Goal: Register for event/course

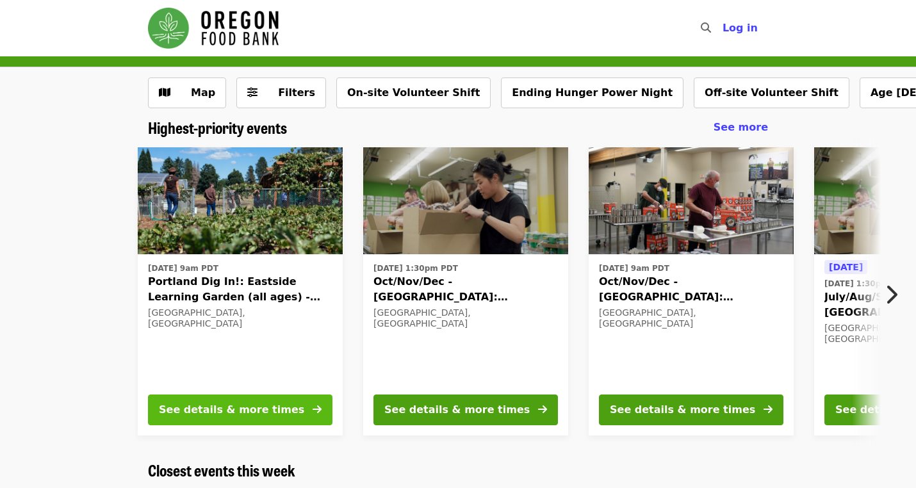
click at [304, 409] on button "See details & more times" at bounding box center [240, 410] width 185 height 31
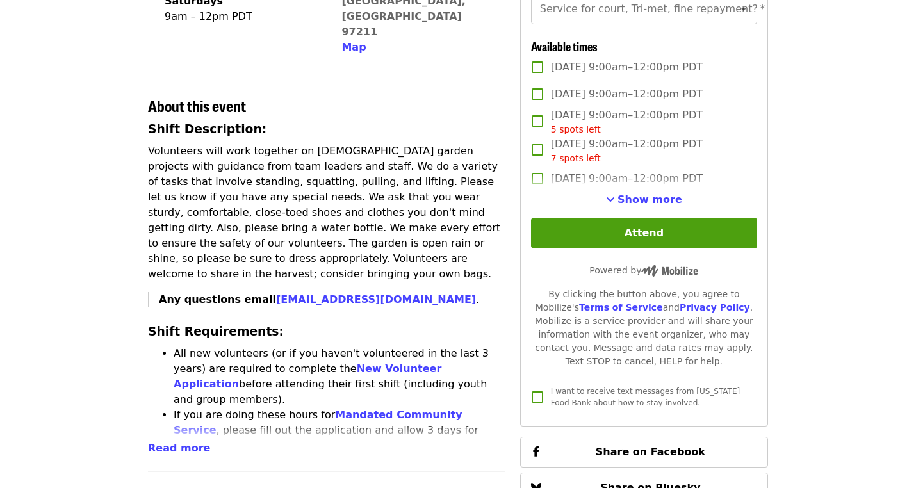
scroll to position [326, 0]
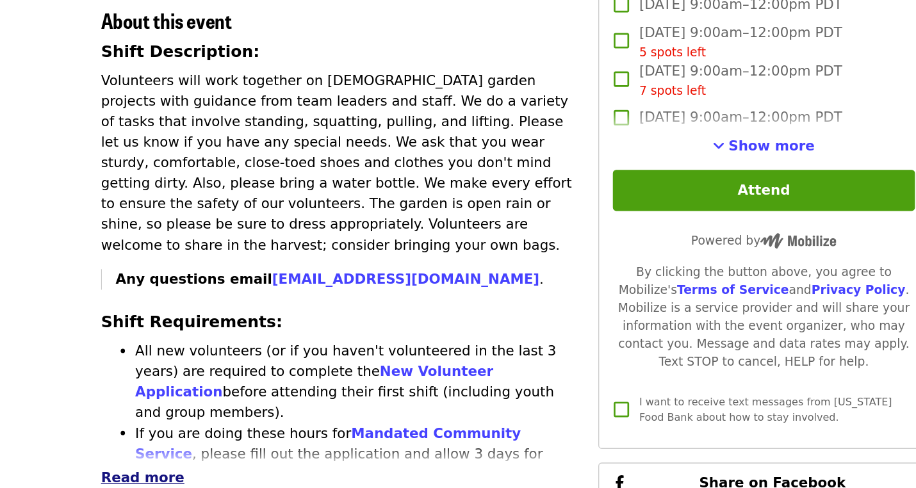
click at [148, 474] on span "Read more" at bounding box center [179, 480] width 62 height 12
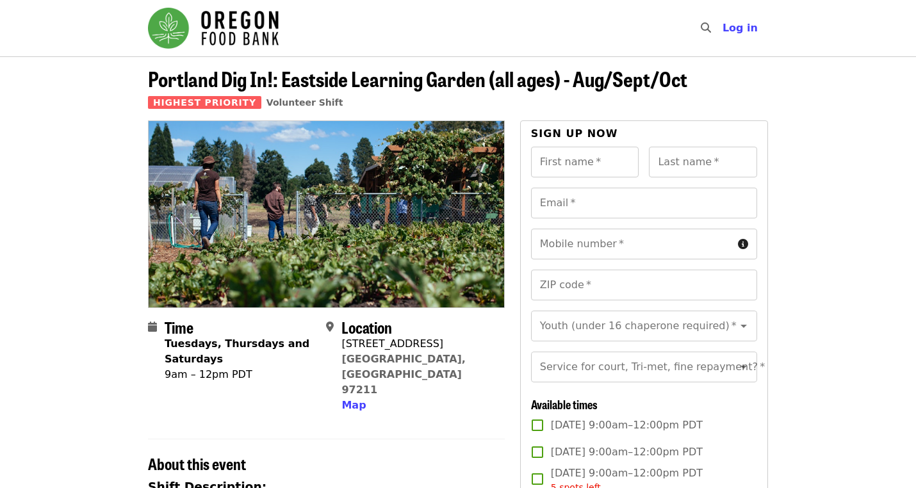
scroll to position [0, 0]
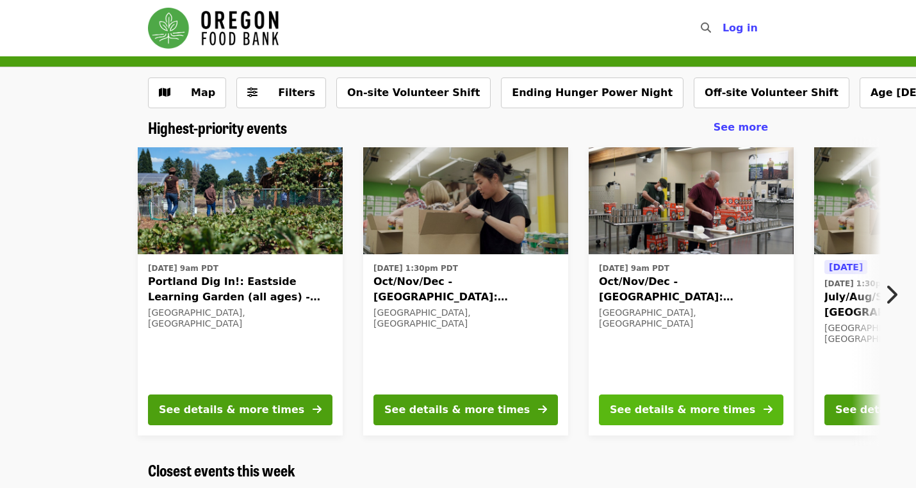
click at [681, 413] on div "See details & more times" at bounding box center [682, 409] width 145 height 15
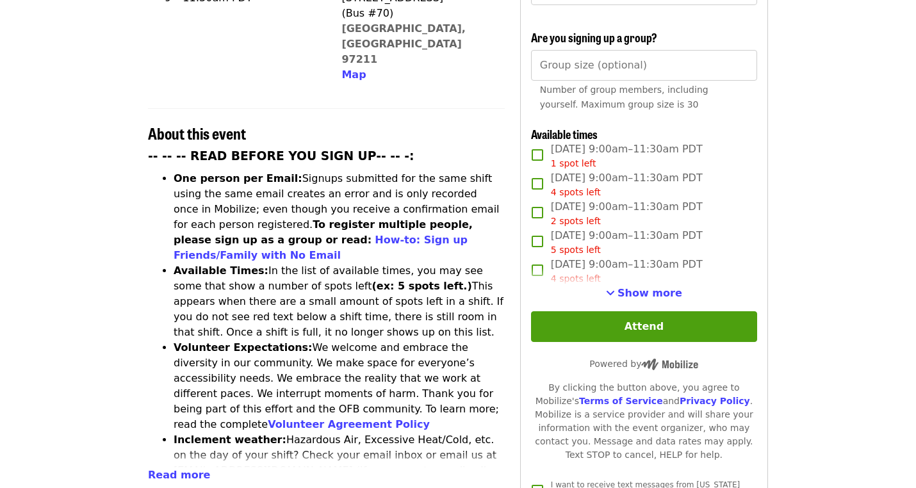
scroll to position [411, 0]
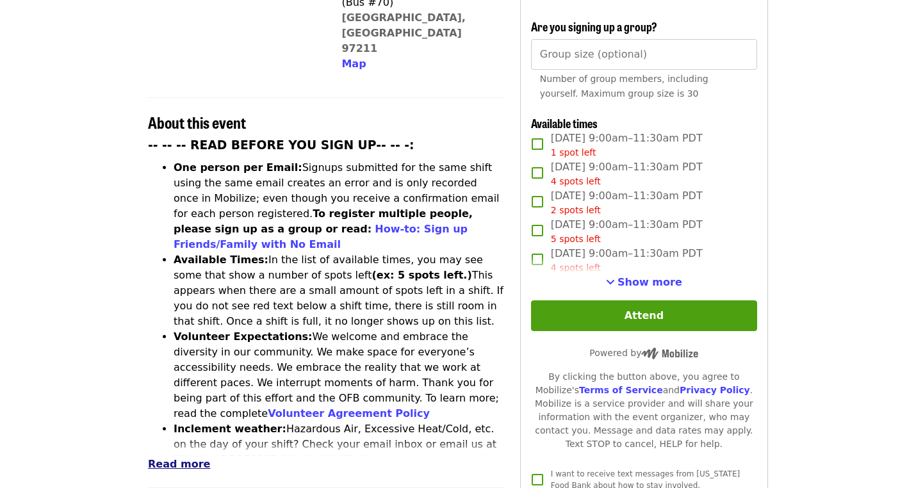
click at [195, 458] on span "Read more" at bounding box center [179, 464] width 62 height 12
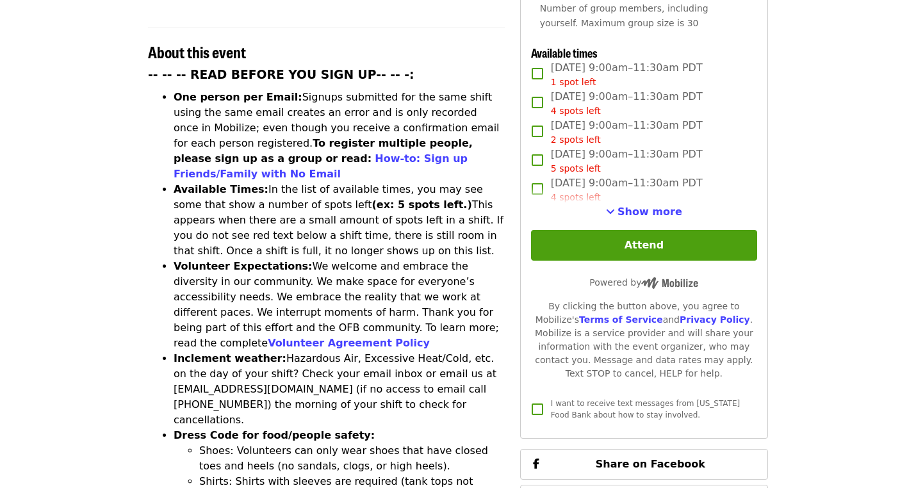
scroll to position [10, 0]
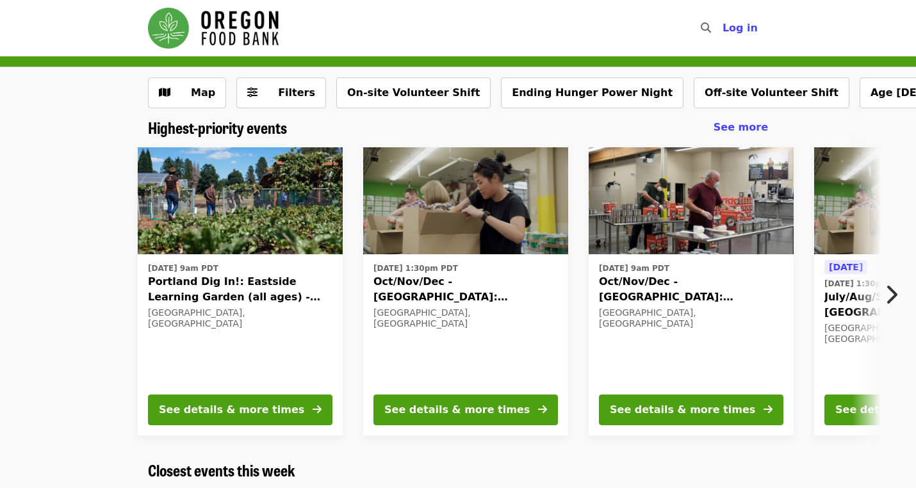
click at [888, 306] on icon "chevron-right icon" at bounding box center [891, 295] width 13 height 24
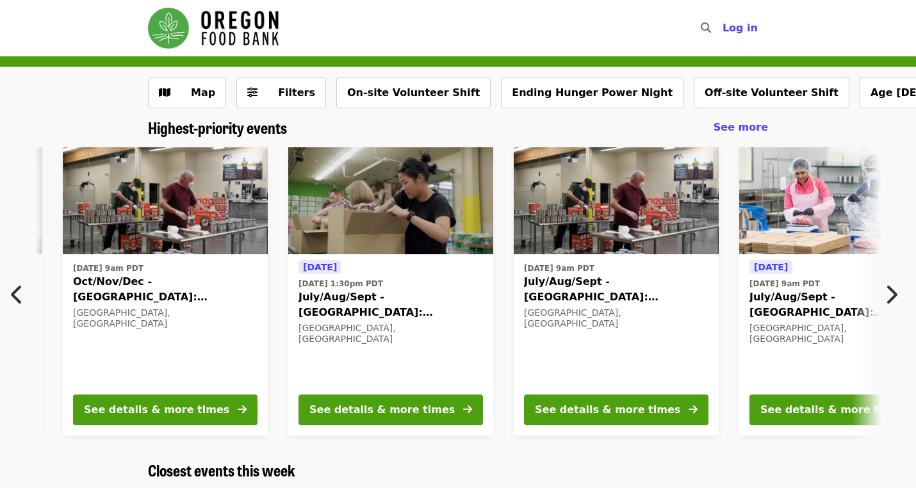
scroll to position [0, 605]
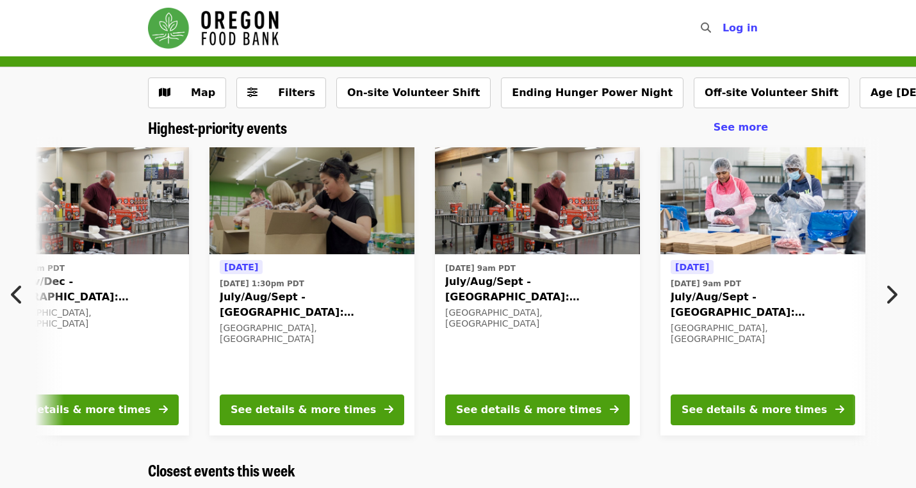
click at [20, 291] on icon "chevron-left icon" at bounding box center [17, 295] width 13 height 24
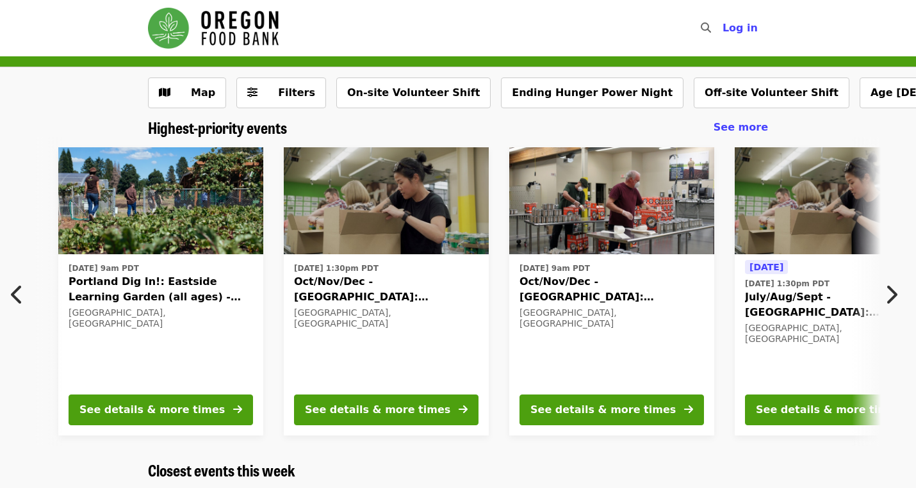
scroll to position [0, 0]
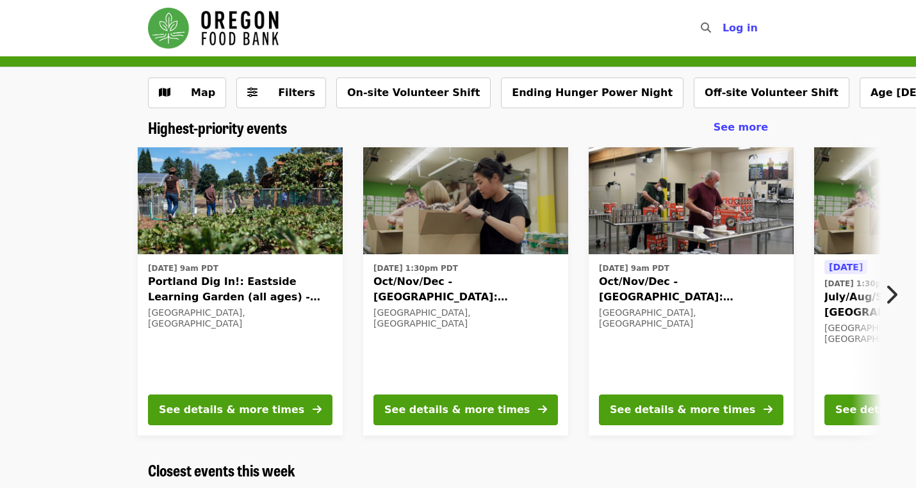
click at [886, 288] on icon "chevron-right icon" at bounding box center [891, 295] width 13 height 24
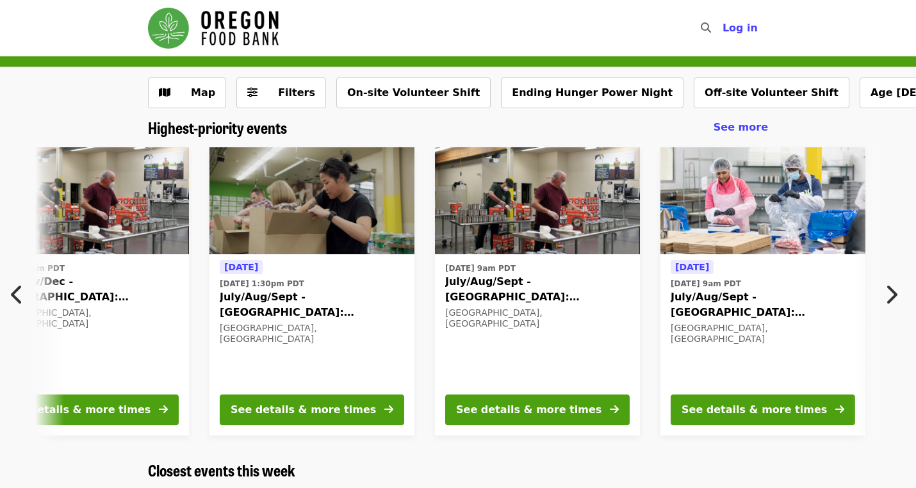
click at [20, 287] on icon "chevron-left icon" at bounding box center [17, 295] width 13 height 24
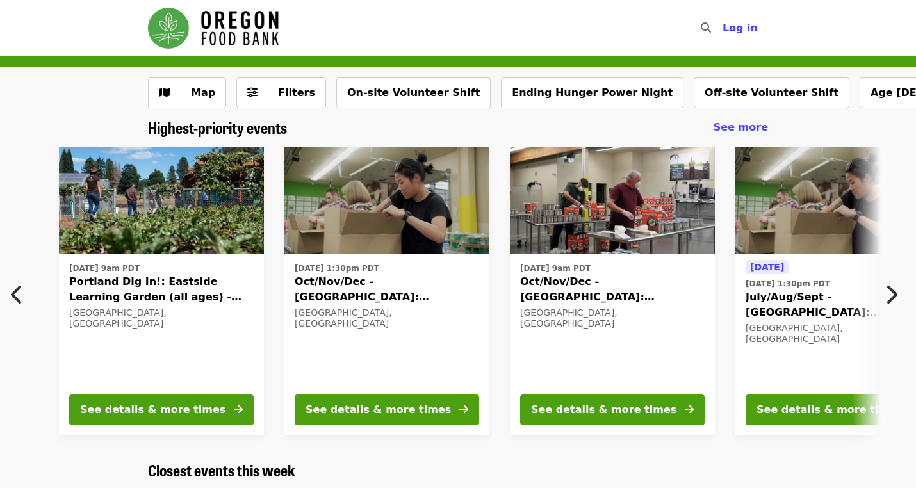
scroll to position [0, 0]
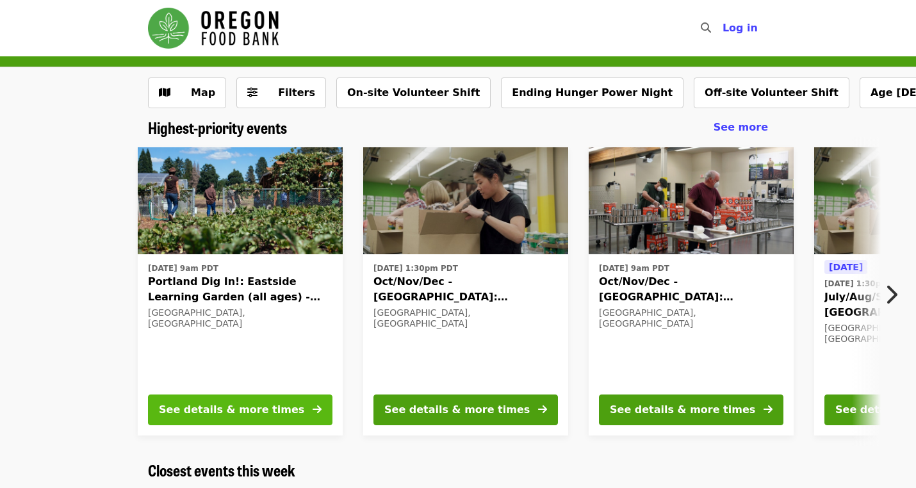
click at [258, 405] on div "See details & more times" at bounding box center [231, 409] width 145 height 15
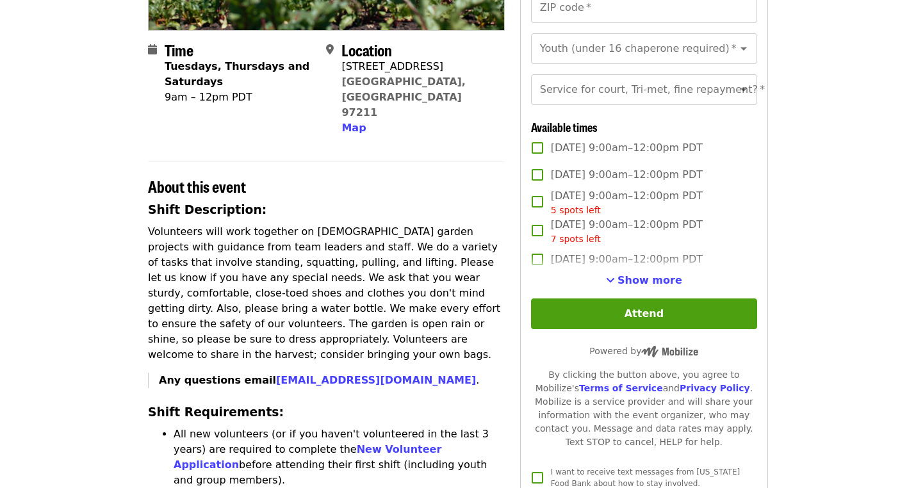
scroll to position [288, 0]
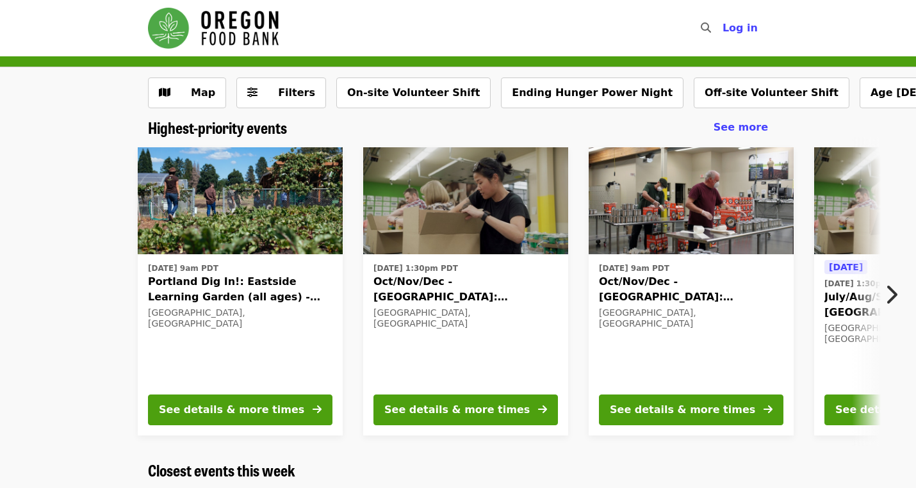
click at [890, 296] on icon "chevron-right icon" at bounding box center [891, 295] width 13 height 24
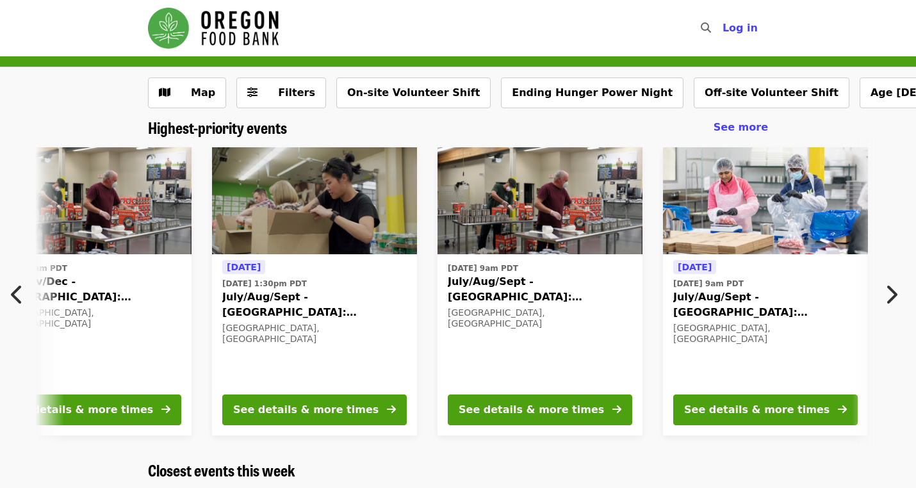
scroll to position [0, 605]
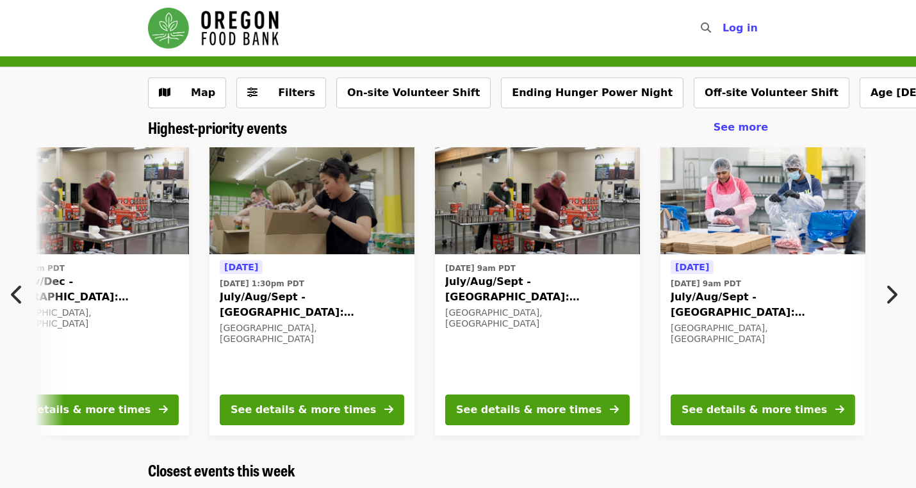
click at [893, 295] on icon "chevron-right icon" at bounding box center [891, 295] width 13 height 24
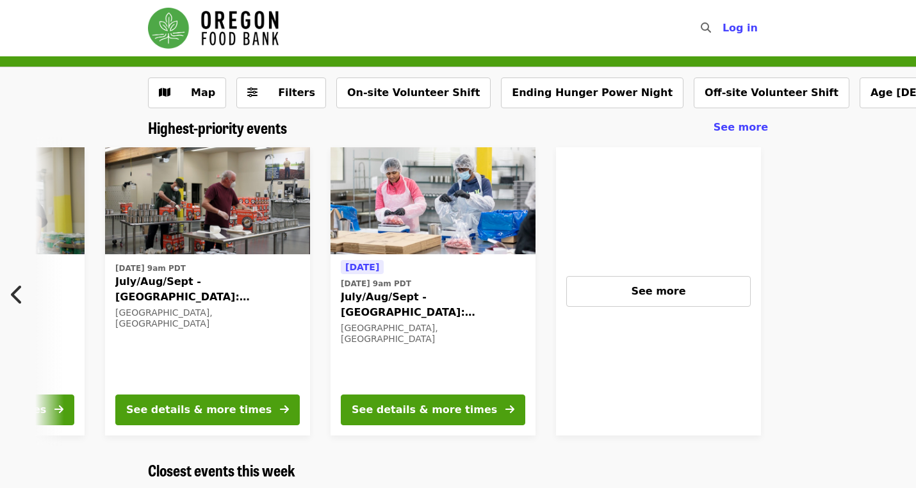
scroll to position [0, 1020]
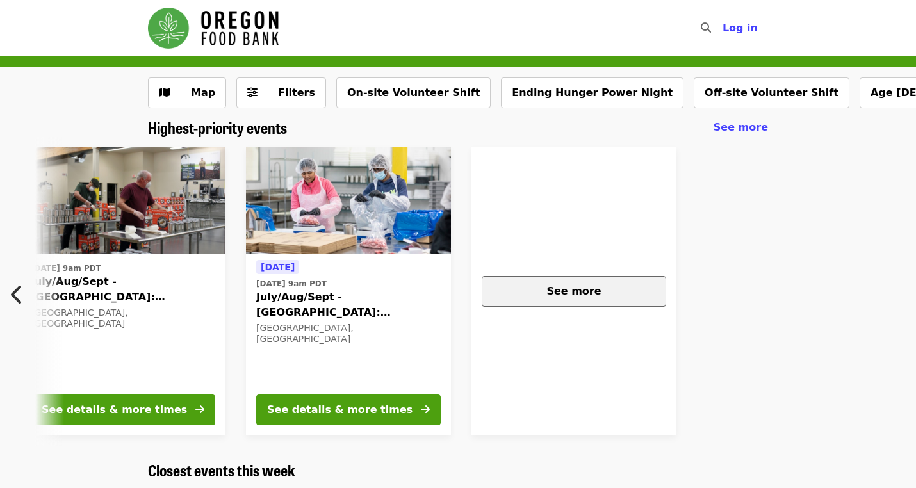
click at [615, 288] on div "See more" at bounding box center [574, 291] width 163 height 15
click at [16, 292] on icon "chevron-left icon" at bounding box center [17, 295] width 13 height 24
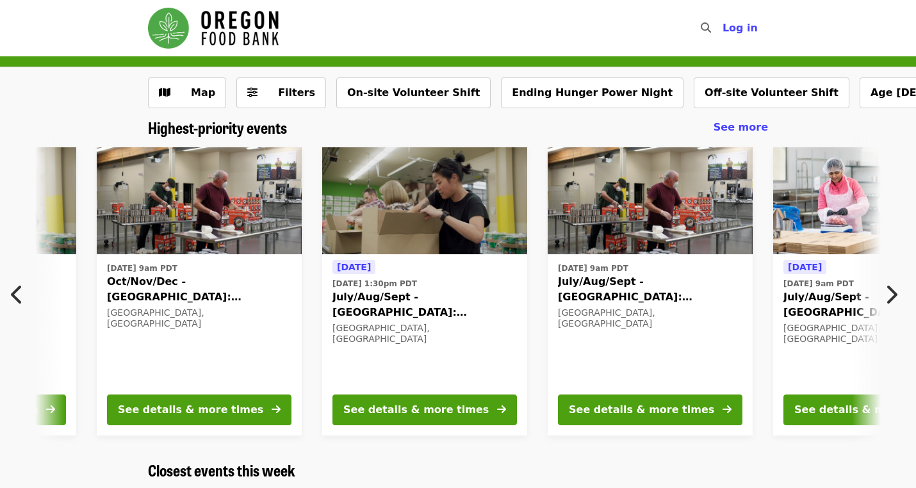
scroll to position [0, 415]
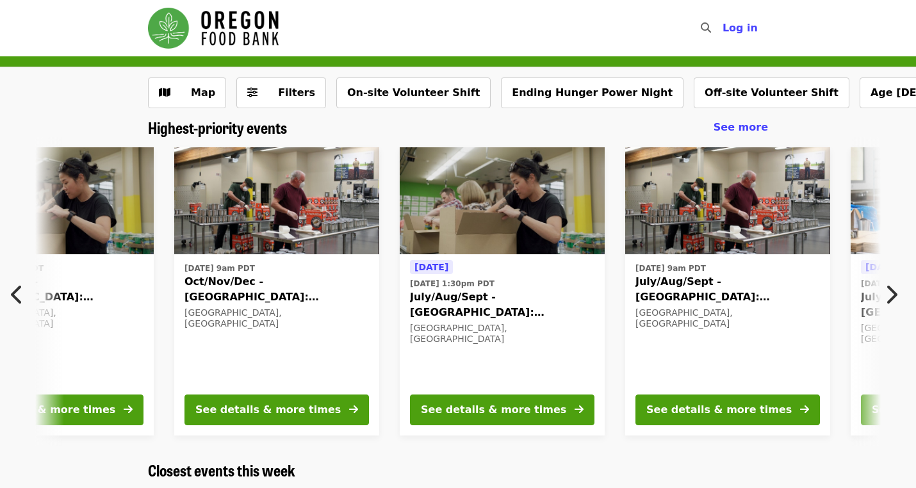
click at [17, 293] on icon "chevron-left icon" at bounding box center [17, 295] width 13 height 24
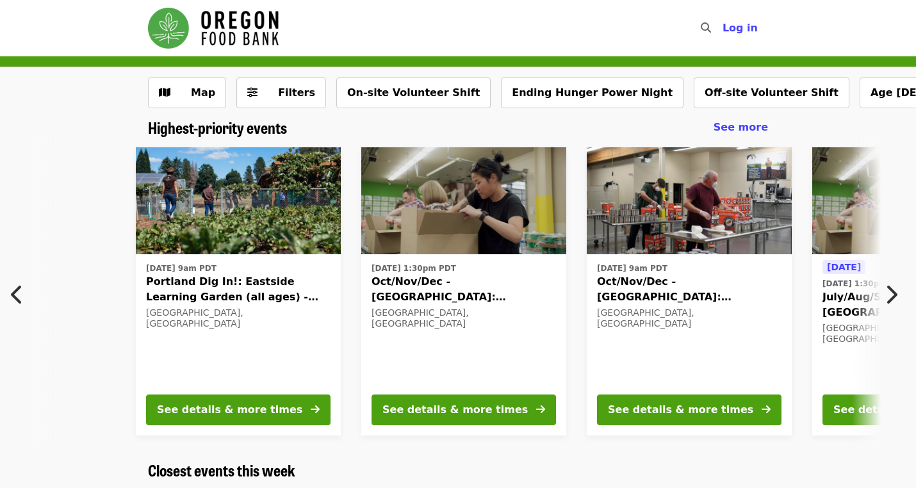
scroll to position [0, 0]
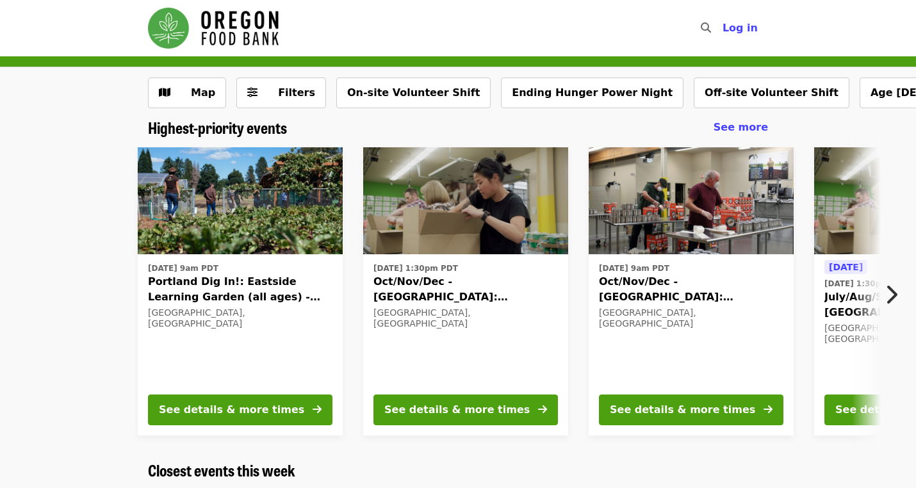
click at [890, 289] on icon "chevron-right icon" at bounding box center [891, 295] width 13 height 24
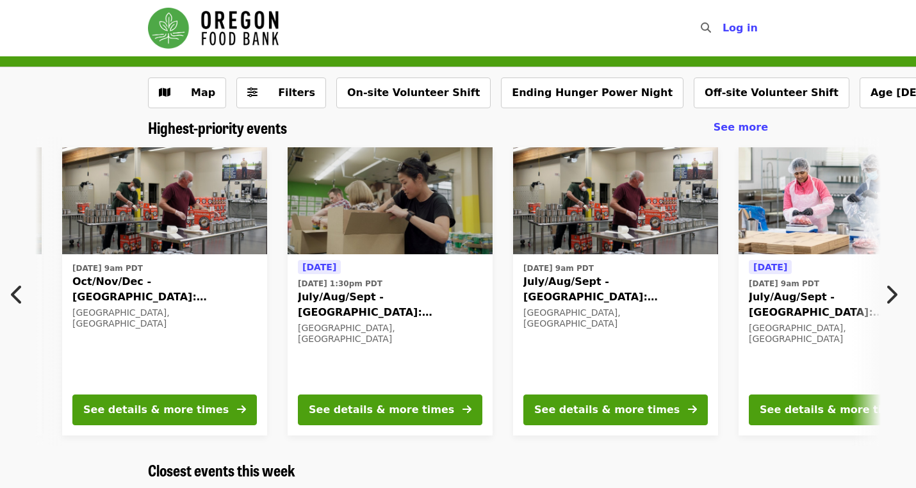
scroll to position [0, 605]
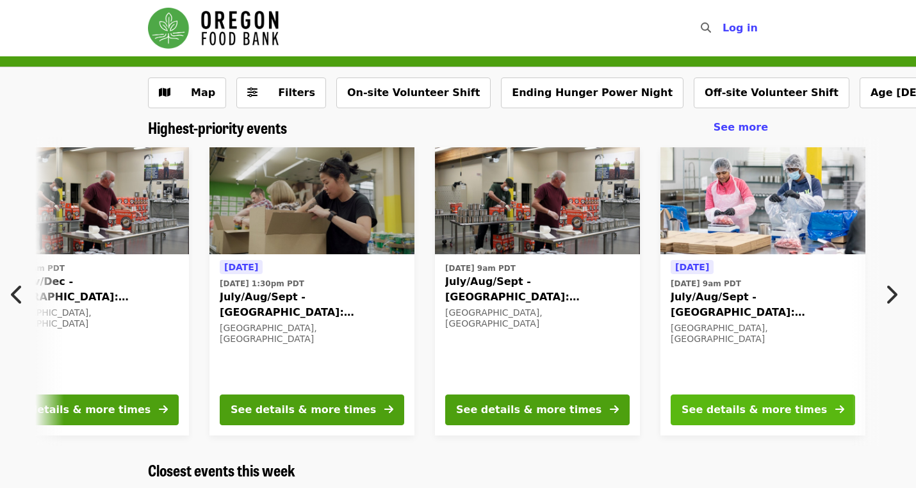
click at [798, 414] on div "See details & more times" at bounding box center [754, 409] width 145 height 15
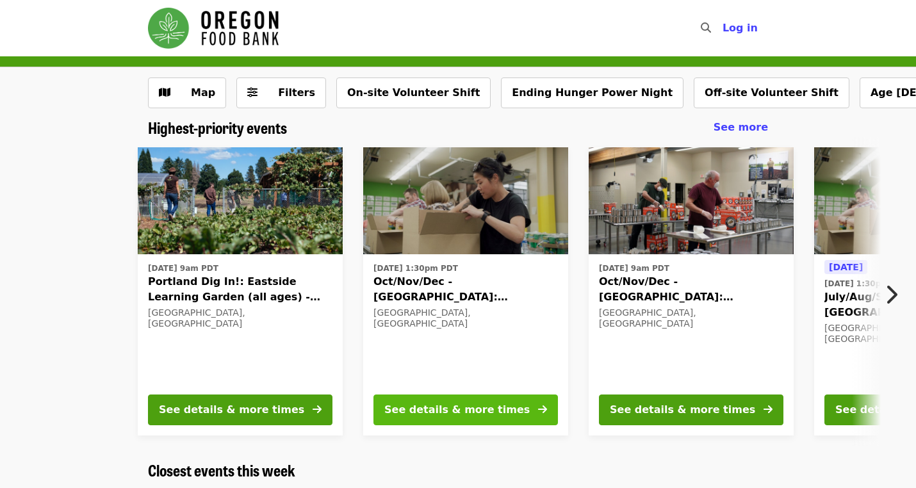
click at [430, 409] on div "See details & more times" at bounding box center [456, 409] width 145 height 15
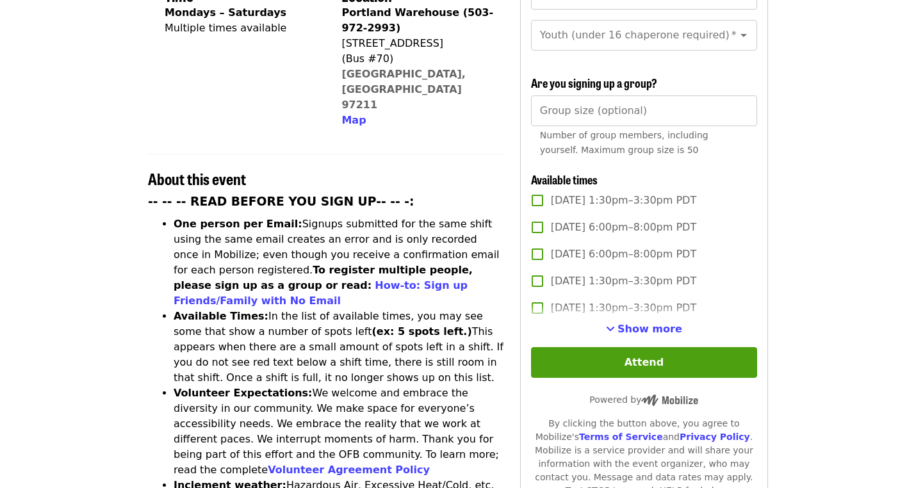
scroll to position [341, 0]
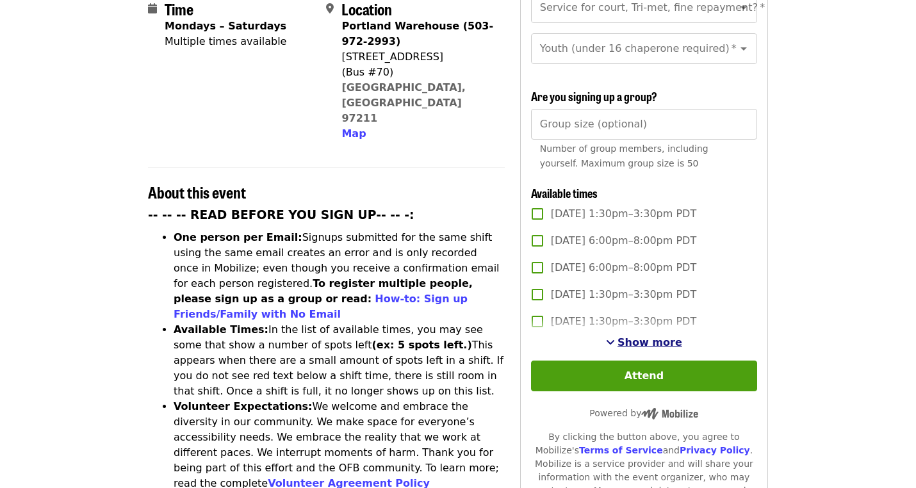
click at [634, 336] on span "Show more" at bounding box center [650, 342] width 65 height 12
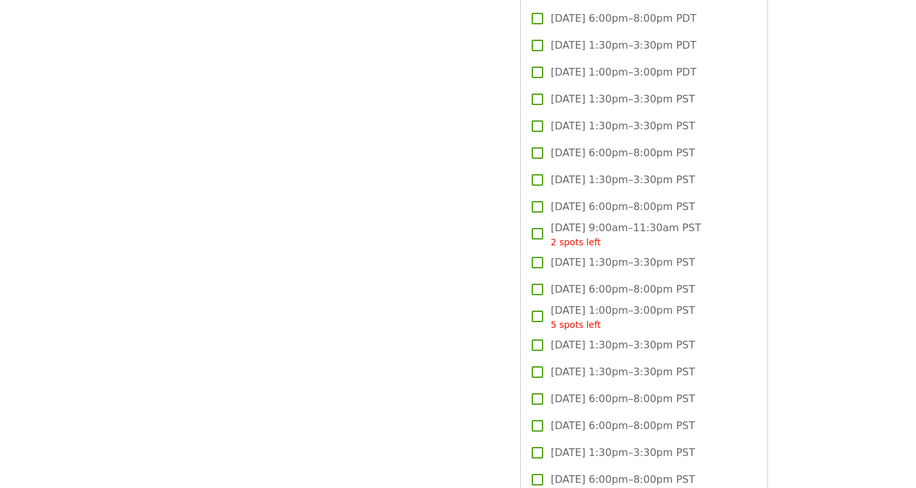
scroll to position [1493, 0]
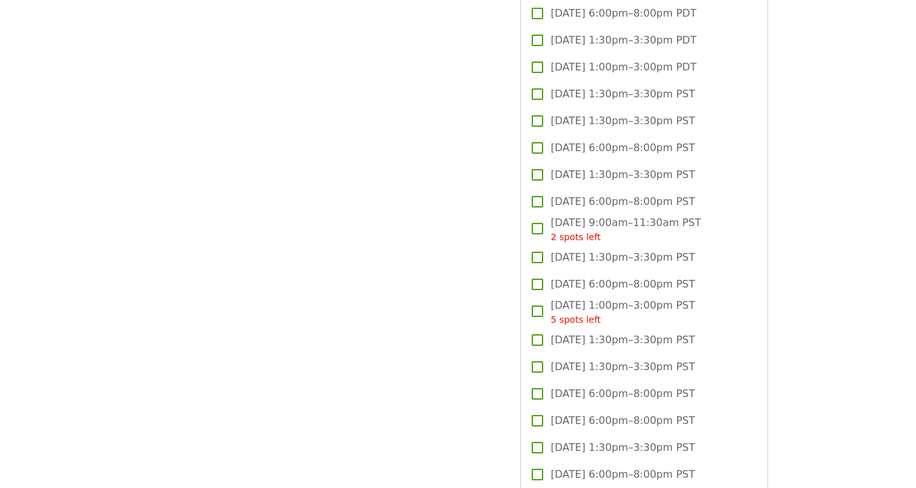
drag, startPoint x: 703, startPoint y: 284, endPoint x: 342, endPoint y: 119, distance: 396.6
click at [342, 119] on div "Time Mondays – Saturdays Multiple times available Location [GEOGRAPHIC_DATA] (5…" at bounding box center [458, 458] width 620 height 3616
click at [847, 267] on article "Oct/Nov/Dec - [GEOGRAPHIC_DATA]: Repack/Sort (age [DEMOGRAPHIC_DATA]+) Highest …" at bounding box center [458, 414] width 916 height 3703
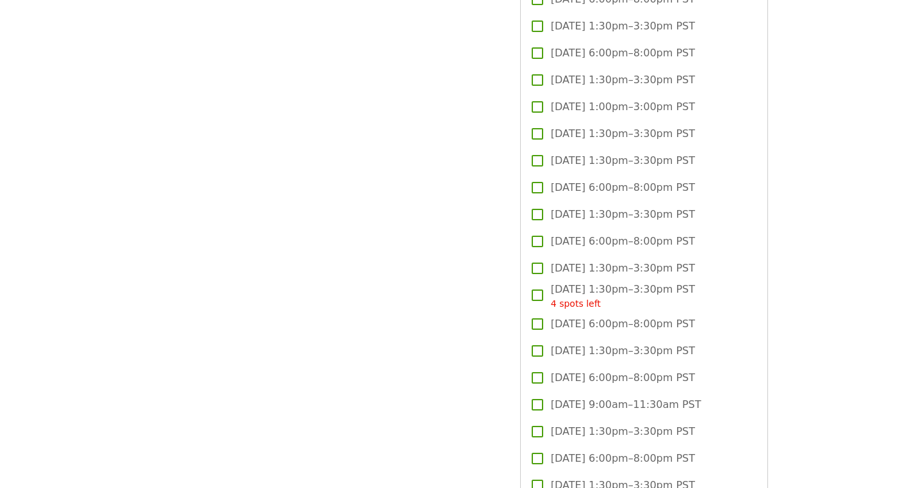
scroll to position [2131, 0]
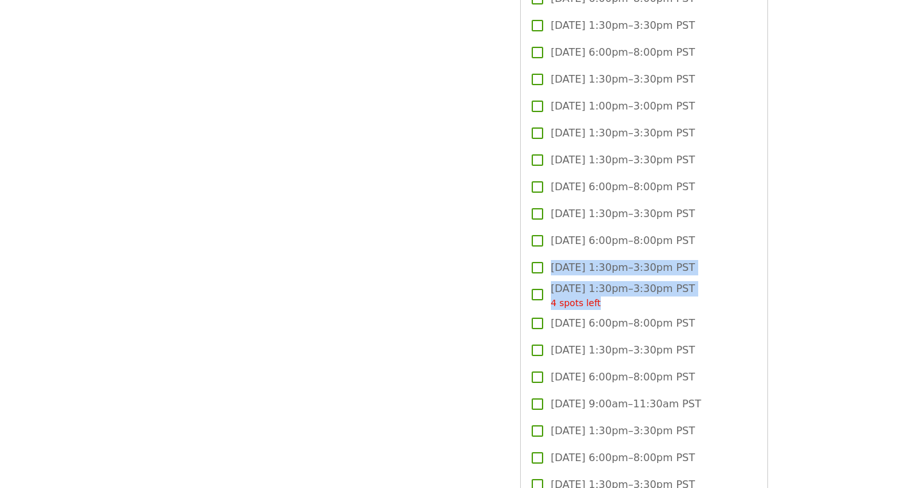
drag, startPoint x: 642, startPoint y: 274, endPoint x: 554, endPoint y: 161, distance: 143.3
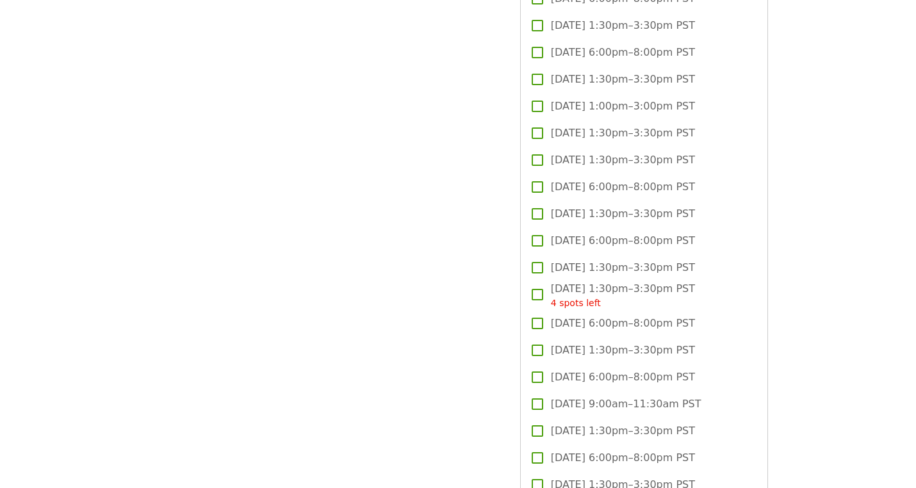
drag, startPoint x: 641, startPoint y: 261, endPoint x: 650, endPoint y: 250, distance: 14.6
click at [641, 281] on span "[DATE] 1:30pm–3:30pm PST 4 spots left" at bounding box center [623, 295] width 144 height 29
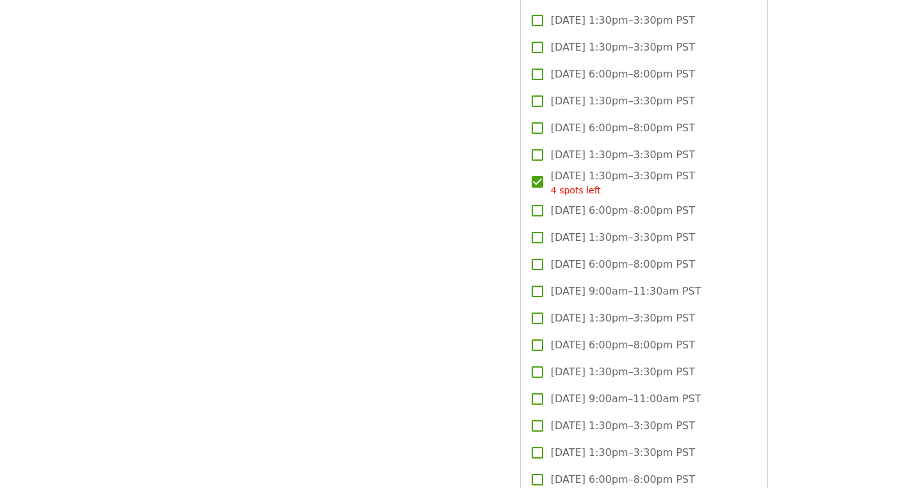
scroll to position [2245, 0]
drag, startPoint x: 623, startPoint y: 317, endPoint x: 623, endPoint y: 308, distance: 9.0
click at [623, 331] on label "[DATE] 6:00pm–8:00pm PST" at bounding box center [635, 344] width 223 height 27
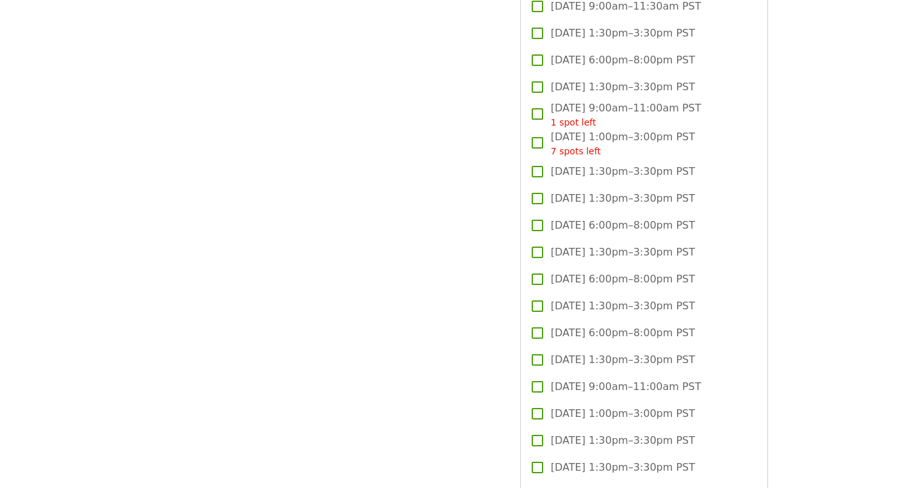
scroll to position [2805, 0]
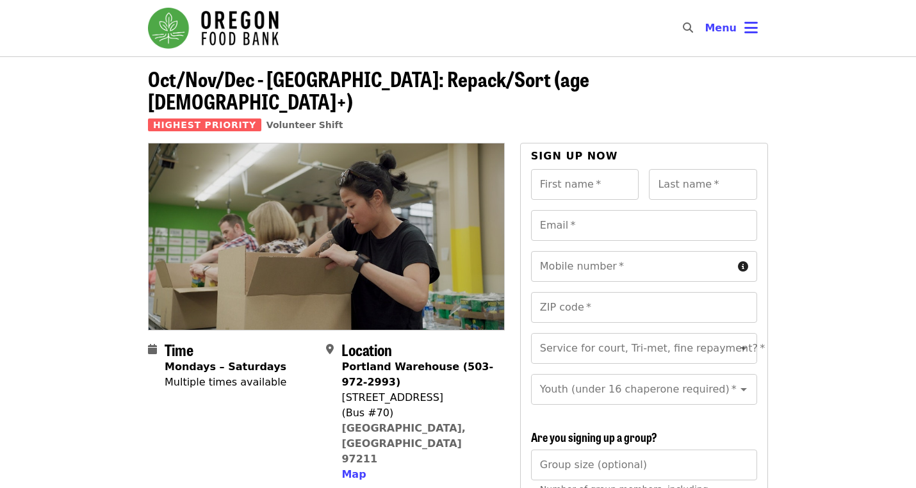
scroll to position [0, 0]
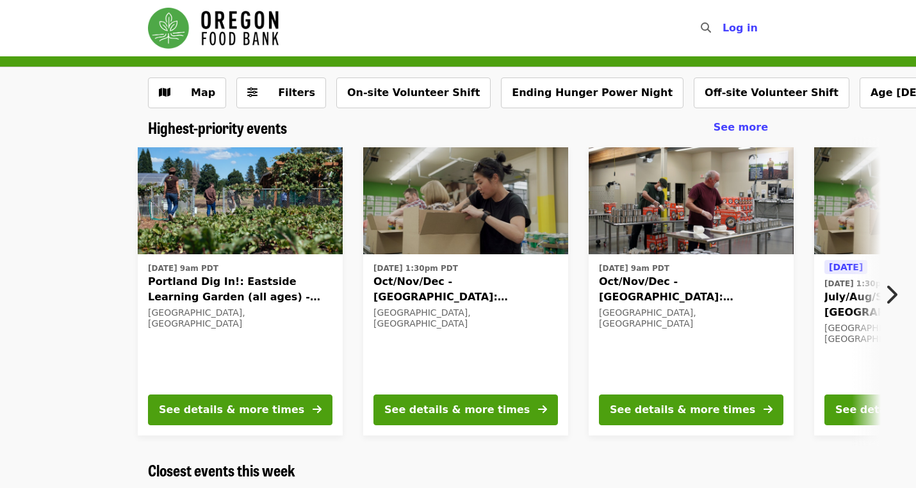
click at [895, 294] on icon "chevron-right icon" at bounding box center [891, 295] width 13 height 24
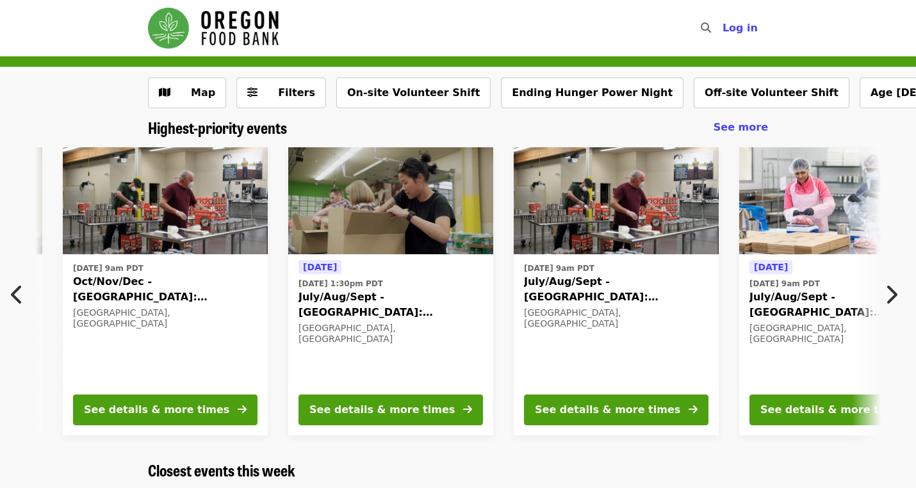
scroll to position [0, 605]
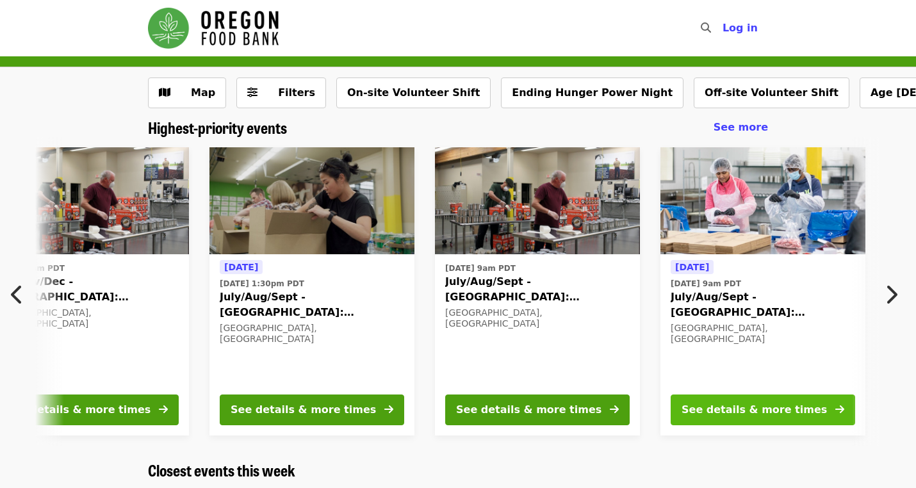
click at [742, 407] on div "See details & more times" at bounding box center [754, 409] width 145 height 15
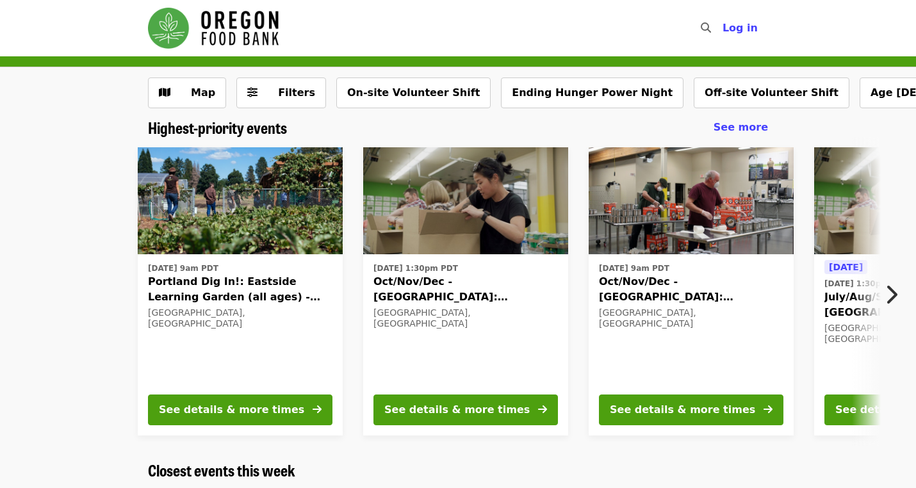
click at [896, 290] on icon "chevron-right icon" at bounding box center [891, 295] width 13 height 24
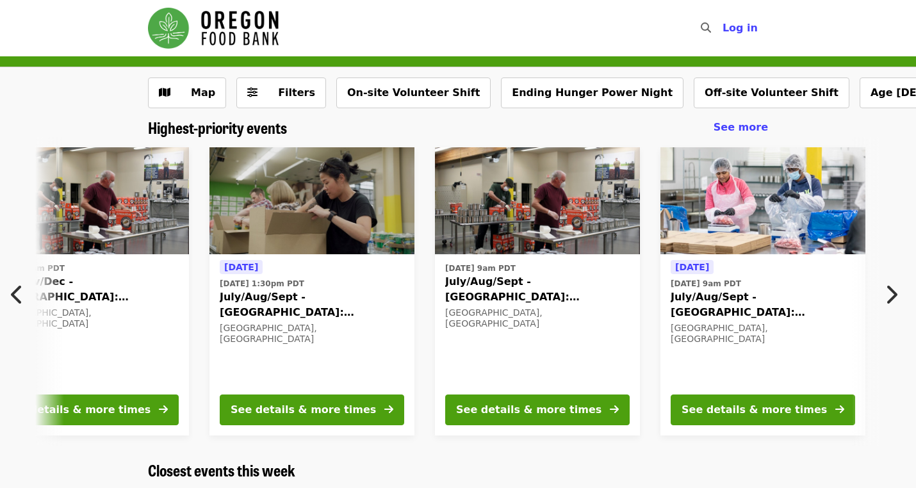
click at [896, 290] on icon "chevron-right icon" at bounding box center [891, 295] width 13 height 24
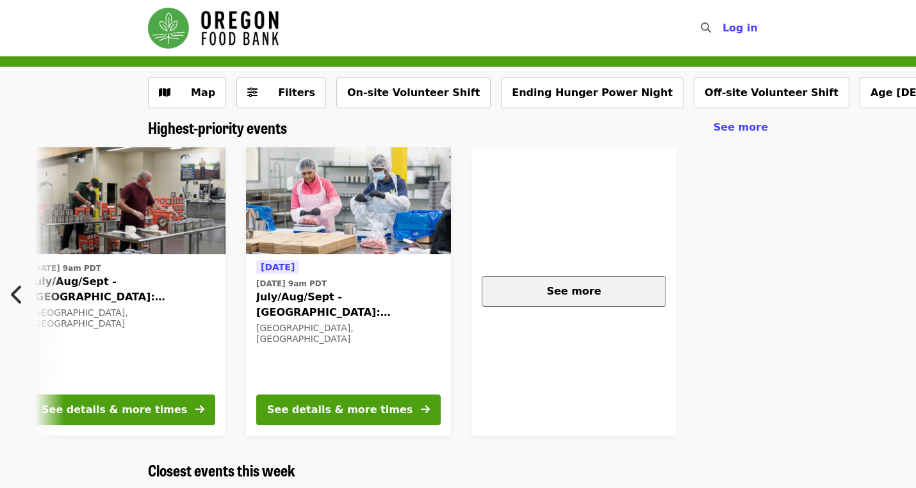
click at [567, 294] on span "See more" at bounding box center [574, 291] width 54 height 12
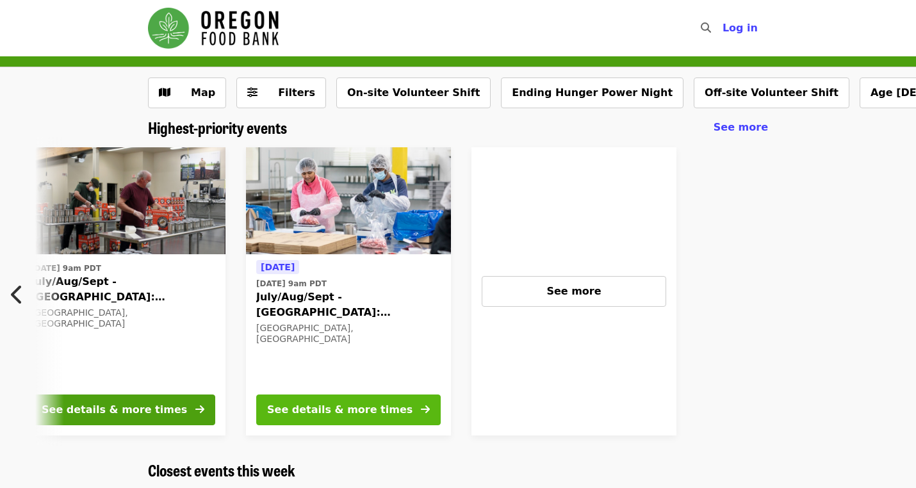
click at [347, 420] on button "See details & more times" at bounding box center [348, 410] width 185 height 31
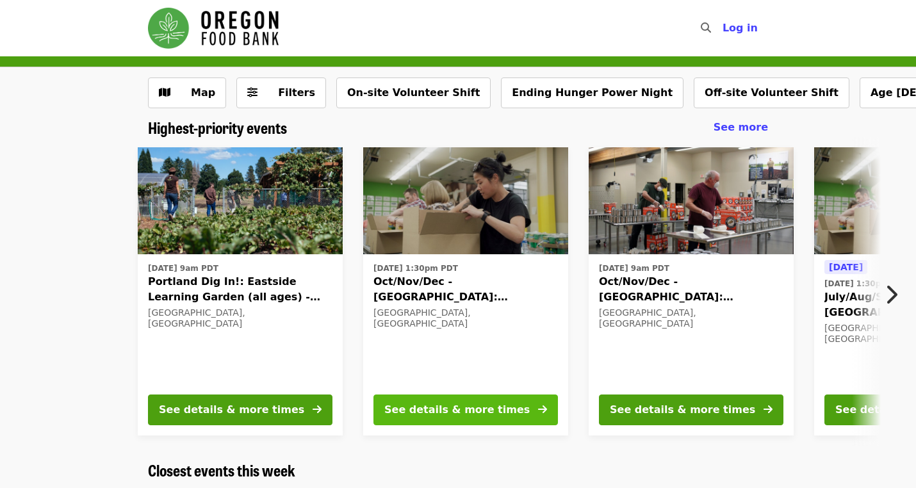
click at [422, 404] on div "See details & more times" at bounding box center [456, 409] width 145 height 15
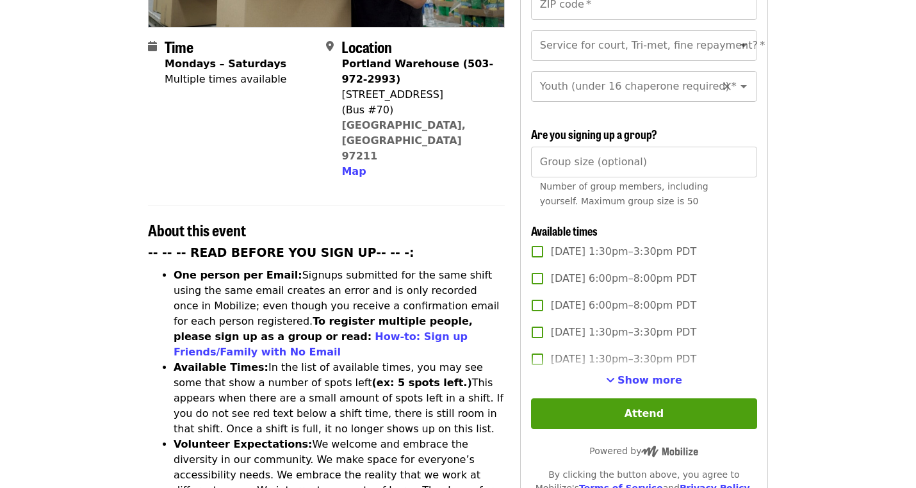
scroll to position [304, 0]
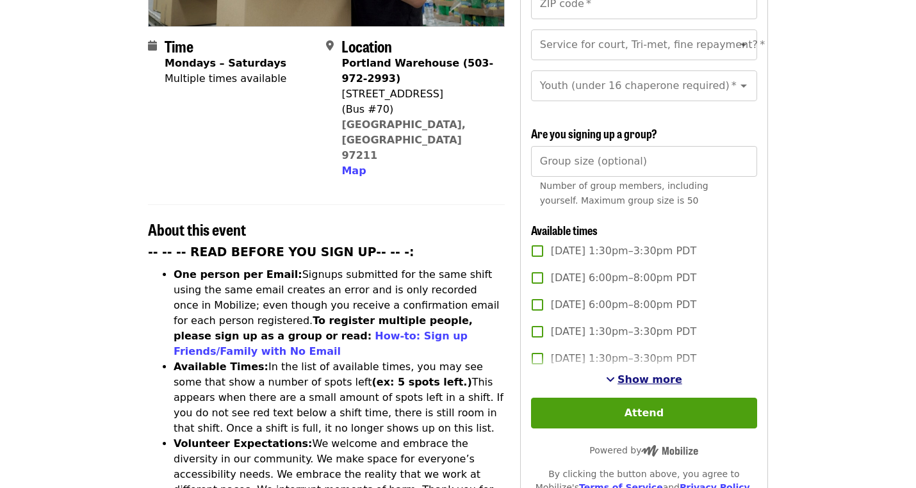
click at [640, 374] on span "Show more" at bounding box center [650, 380] width 65 height 12
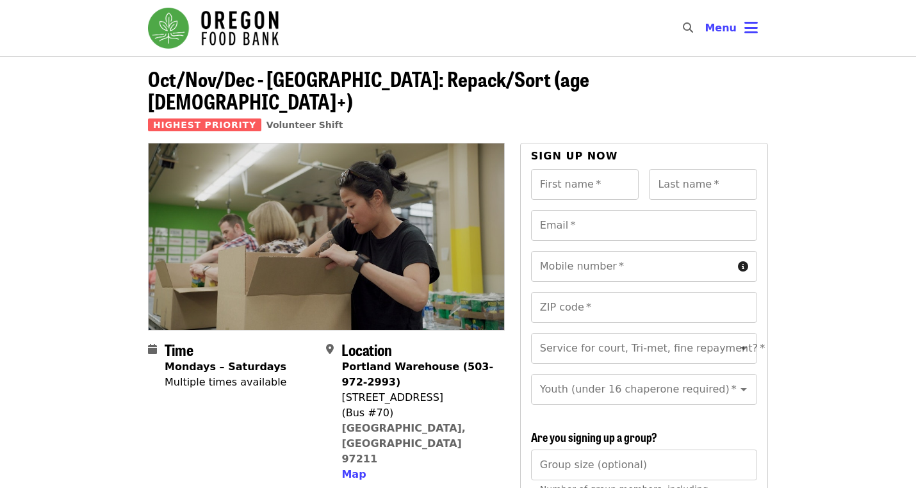
scroll to position [0, 0]
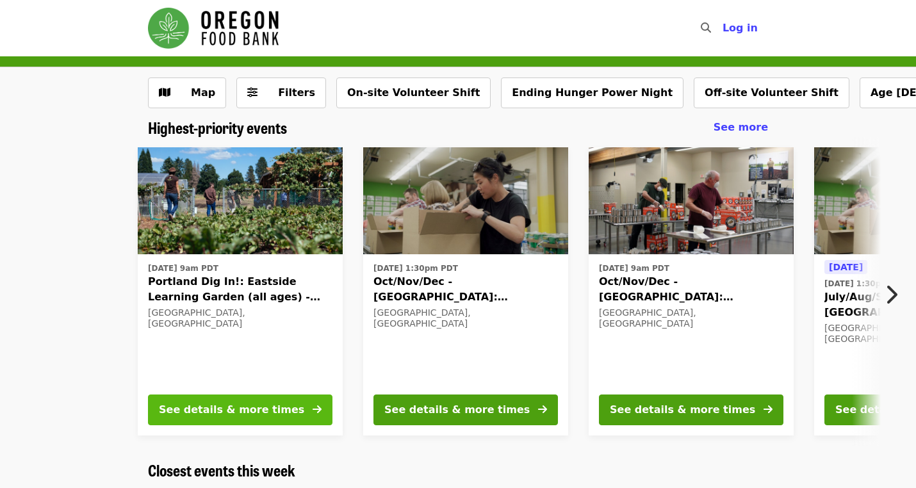
click at [211, 414] on div "See details & more times" at bounding box center [231, 409] width 145 height 15
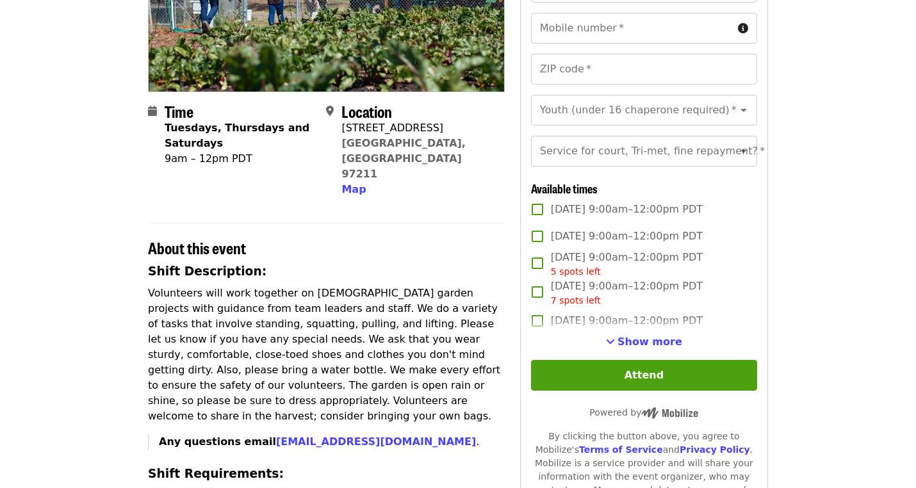
scroll to position [233, 0]
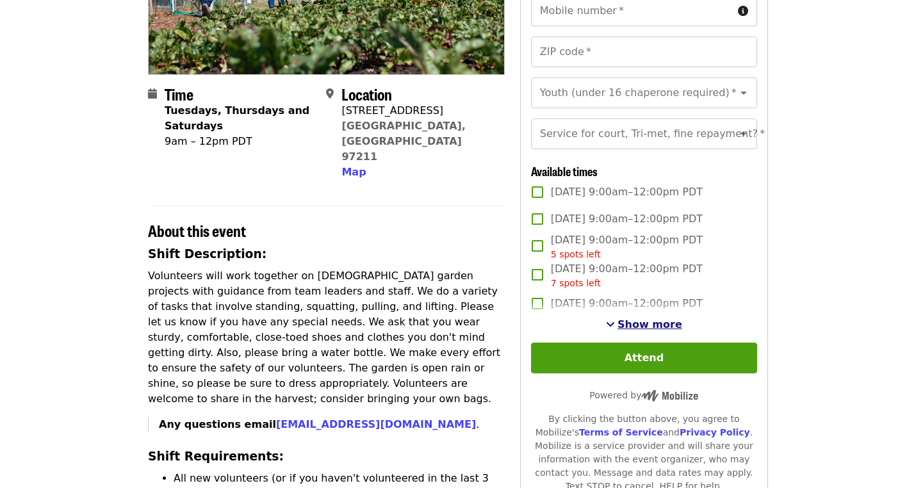
click at [665, 322] on span "Show more" at bounding box center [650, 324] width 65 height 12
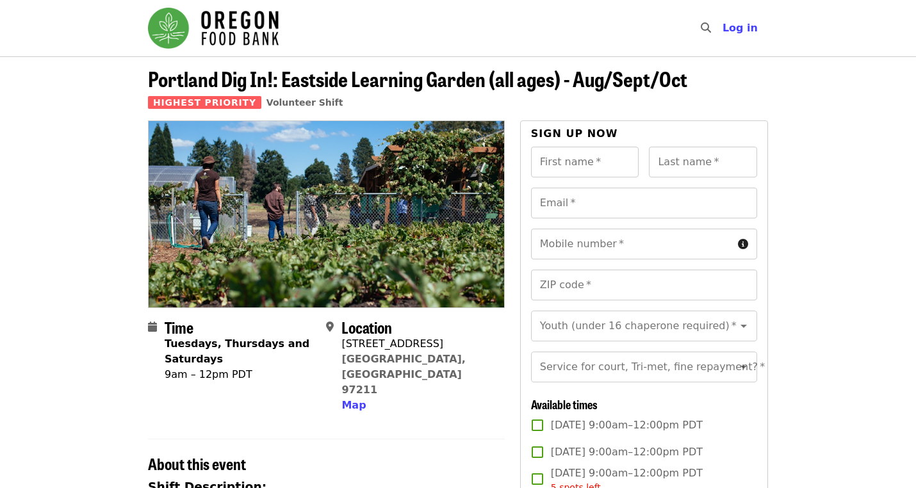
scroll to position [0, 0]
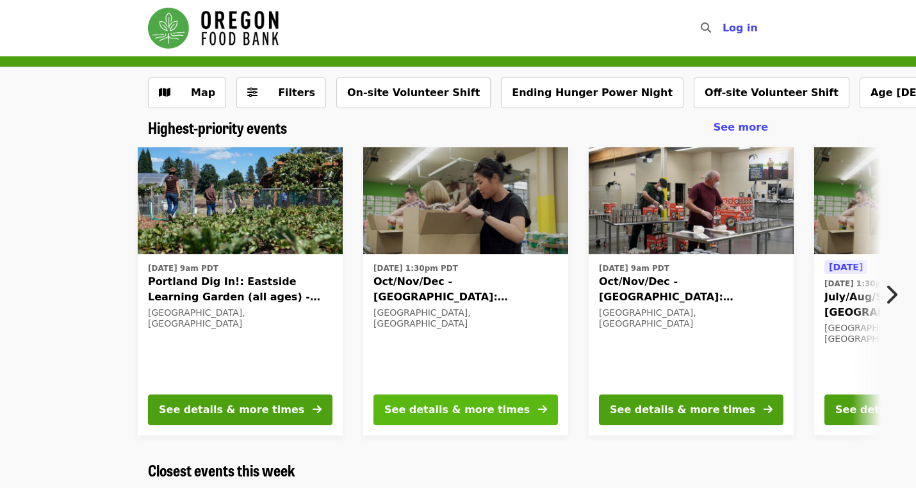
click at [386, 404] on div "See details & more times" at bounding box center [456, 409] width 145 height 15
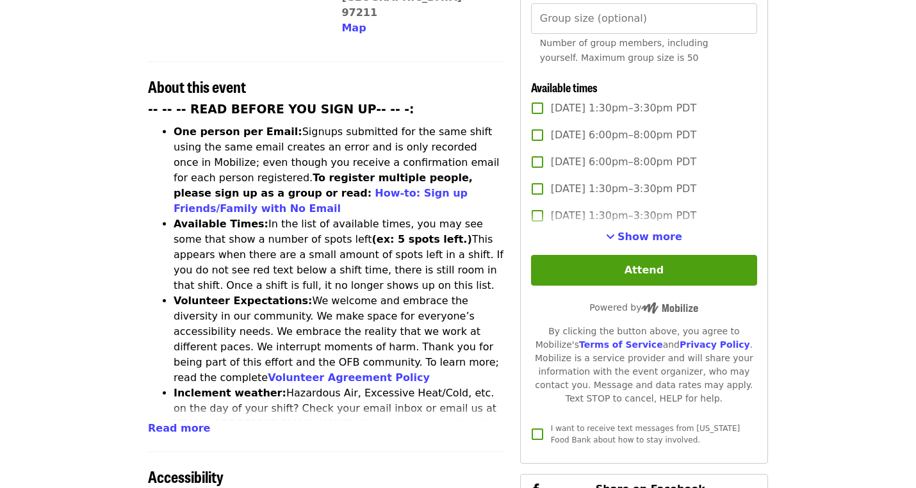
scroll to position [446, 0]
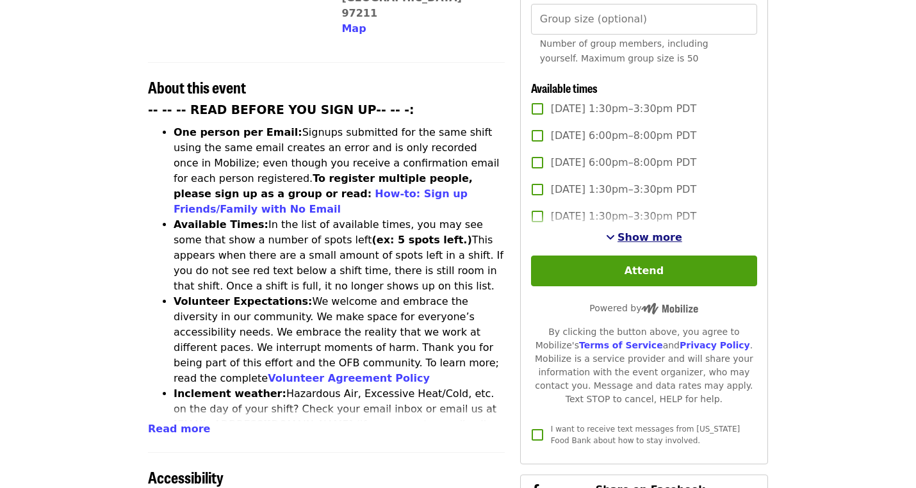
click at [674, 231] on span "Show more" at bounding box center [650, 237] width 65 height 12
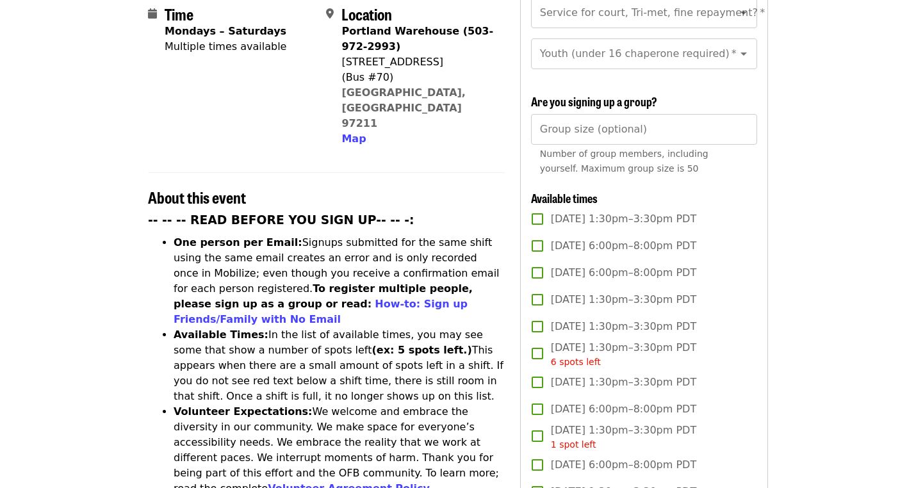
scroll to position [361, 0]
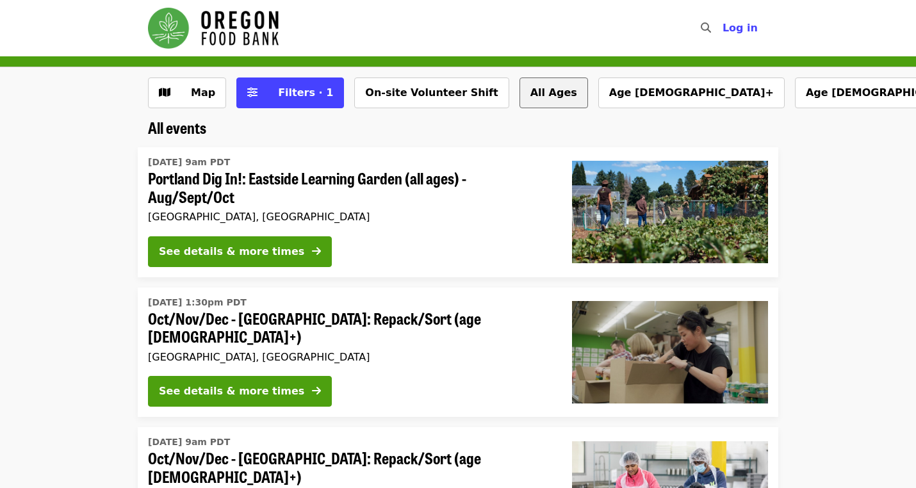
click at [520, 90] on button "All Ages" at bounding box center [554, 93] width 69 height 31
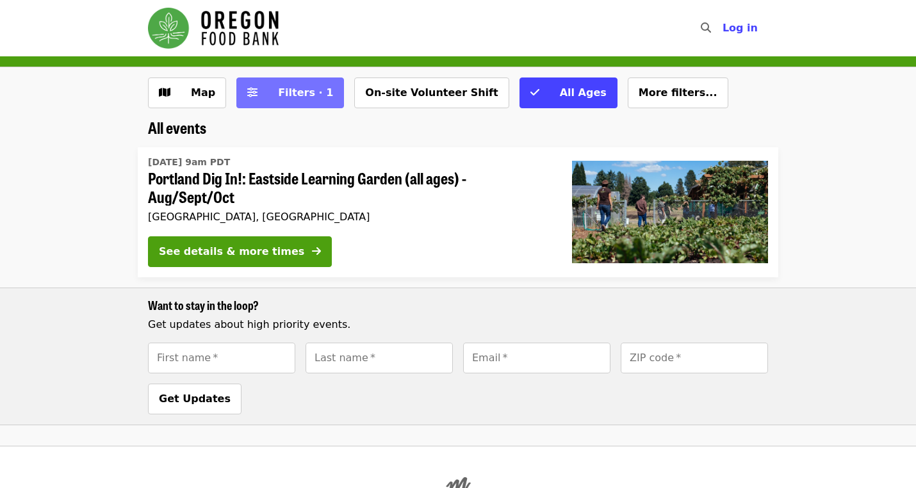
click at [306, 95] on span "Filters · 1" at bounding box center [305, 93] width 55 height 12
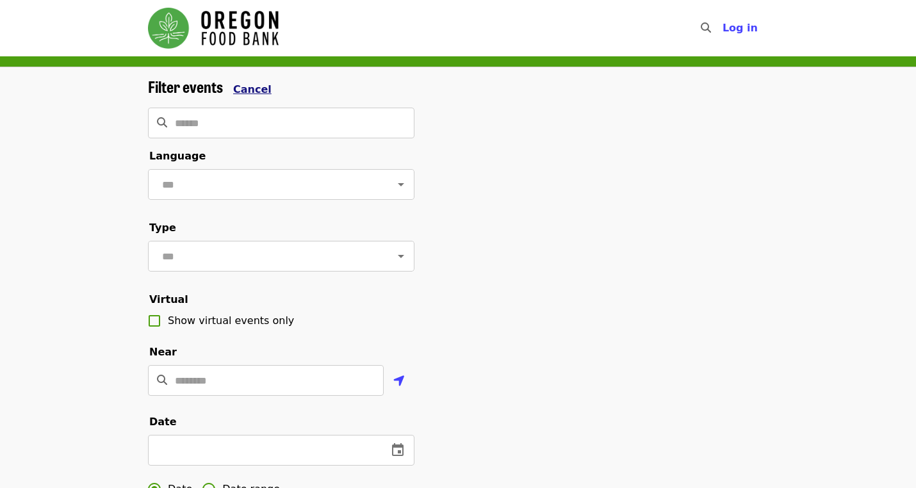
click at [243, 85] on span "Cancel" at bounding box center [252, 89] width 38 height 12
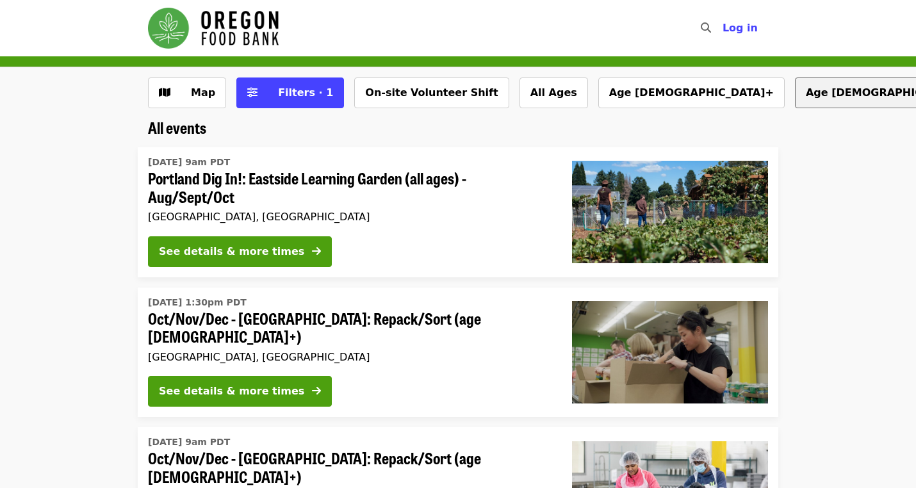
click at [795, 95] on button "Age [DEMOGRAPHIC_DATA]+" at bounding box center [888, 93] width 186 height 31
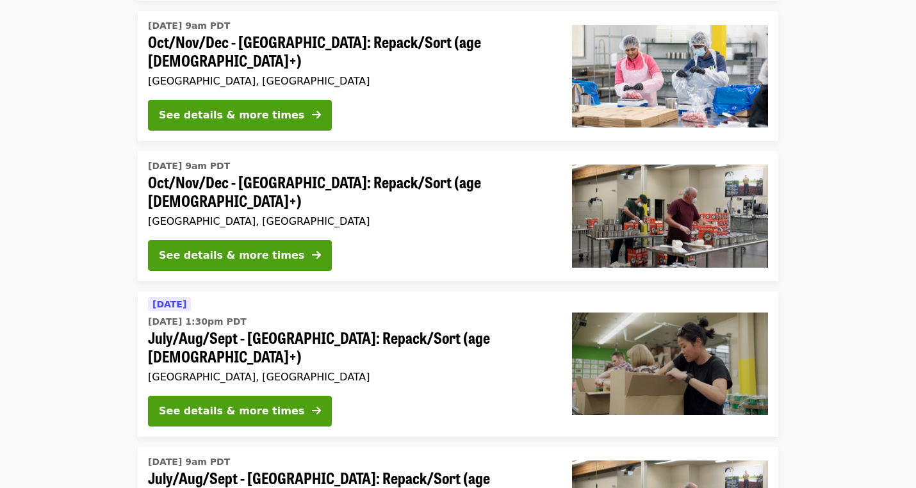
scroll to position [418, 0]
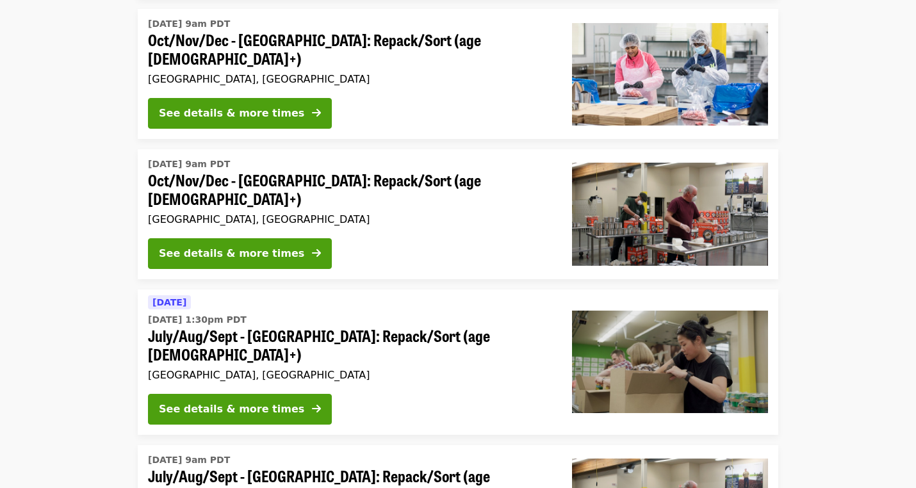
click at [574, 197] on img at bounding box center [670, 214] width 196 height 103
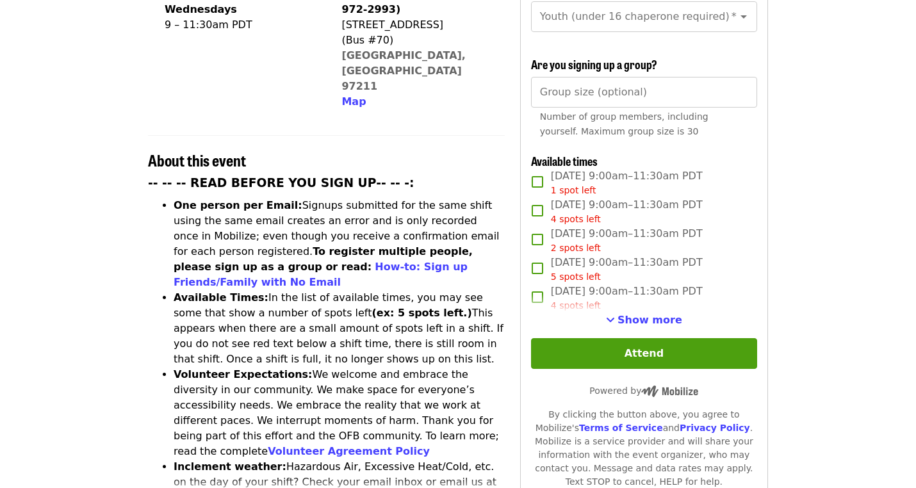
scroll to position [373, 0]
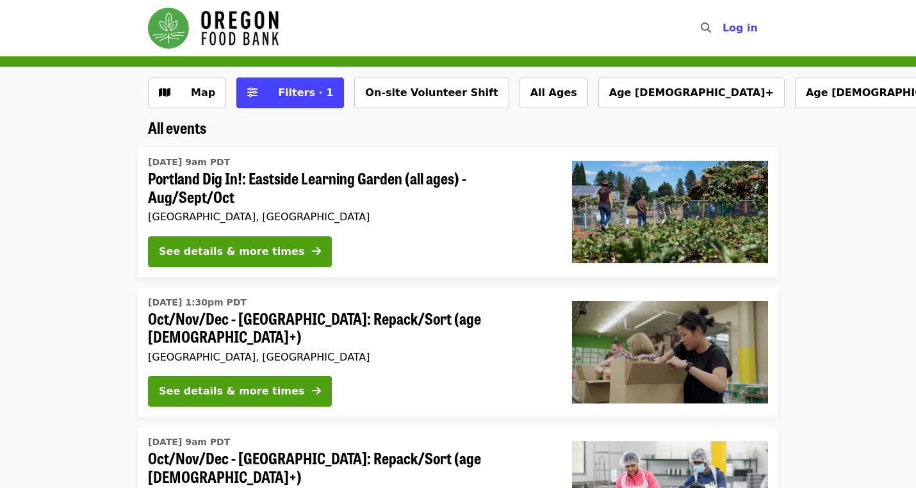
click at [231, 35] on img "Main navigation" at bounding box center [213, 28] width 131 height 41
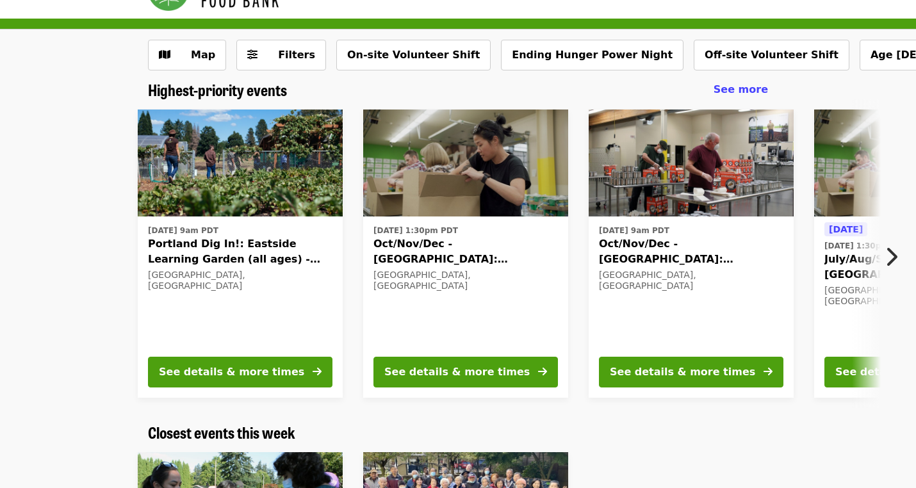
scroll to position [43, 0]
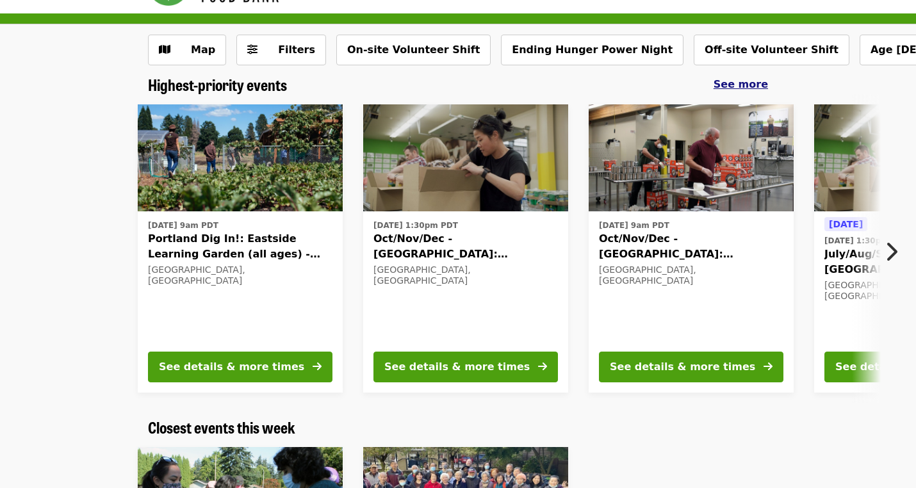
click at [741, 87] on span "See more" at bounding box center [741, 84] width 54 height 12
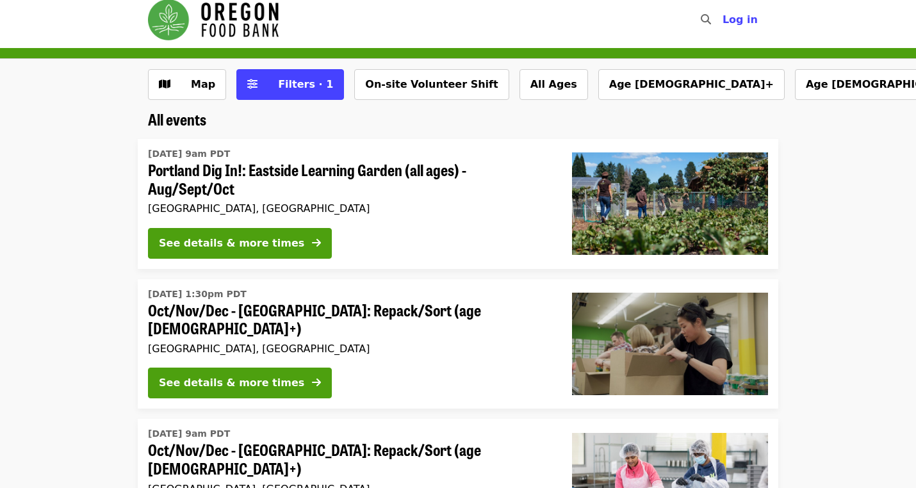
scroll to position [13, 0]
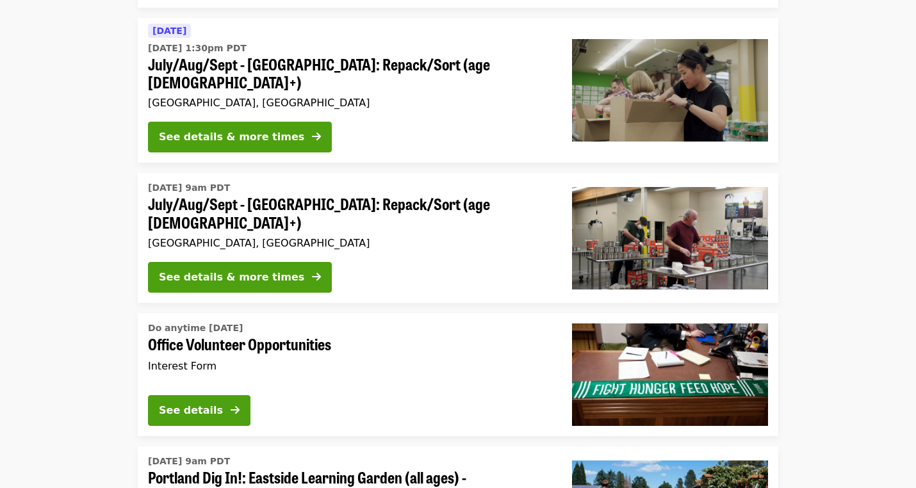
scroll to position [2245, 0]
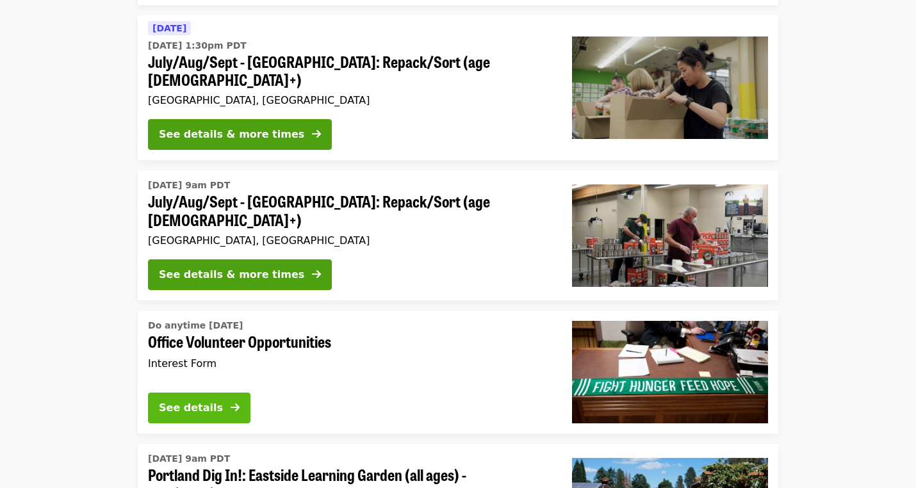
click at [241, 393] on button "See details" at bounding box center [199, 408] width 103 height 31
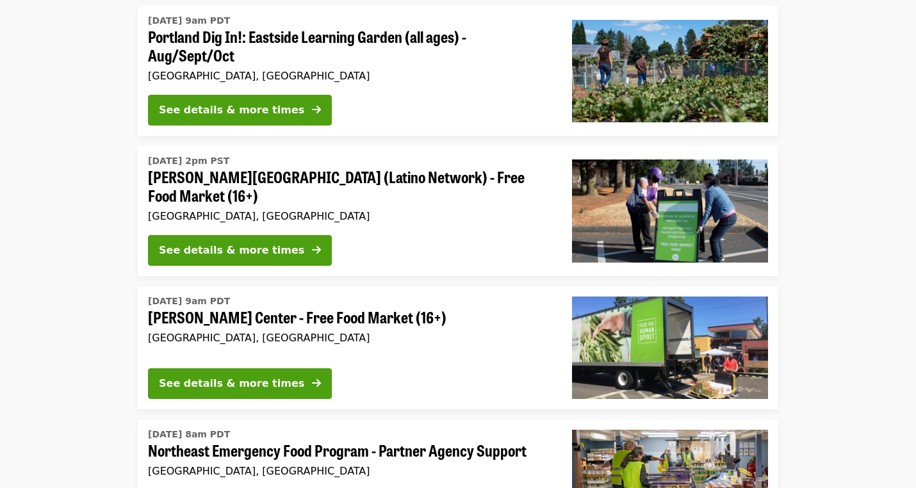
scroll to position [2711, 0]
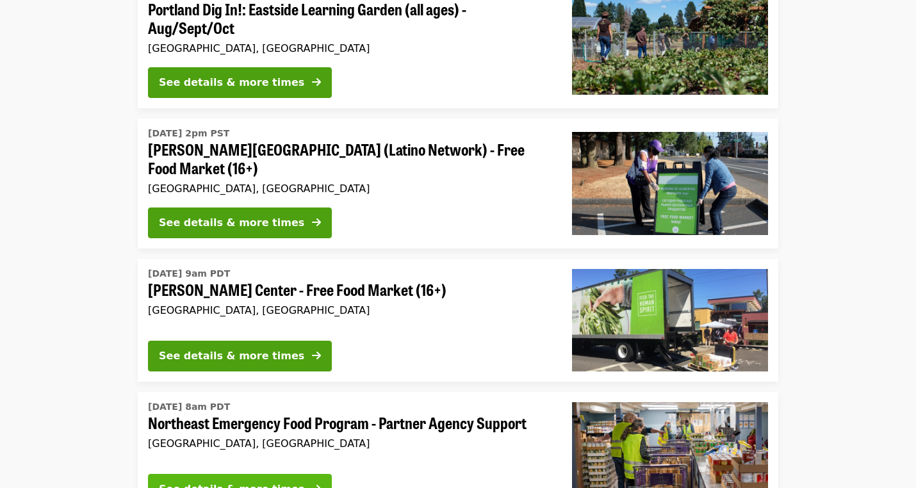
click at [224, 482] on div "See details & more times" at bounding box center [231, 489] width 145 height 15
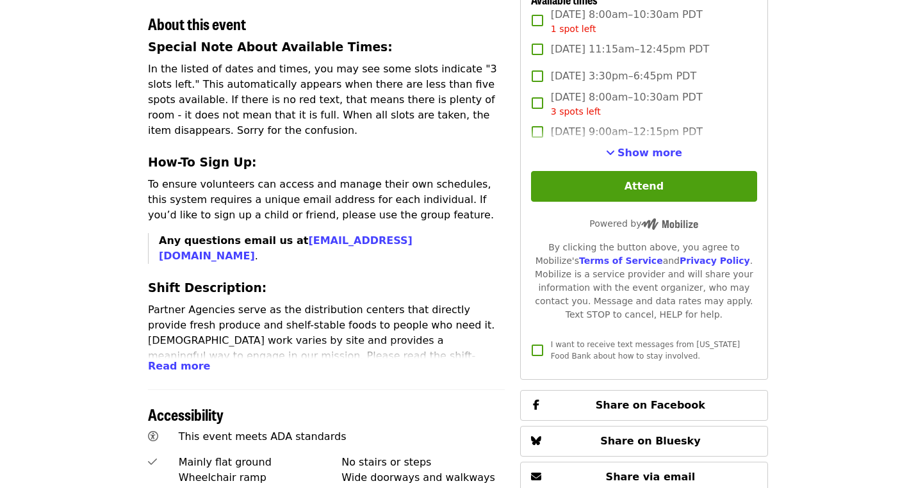
scroll to position [554, 0]
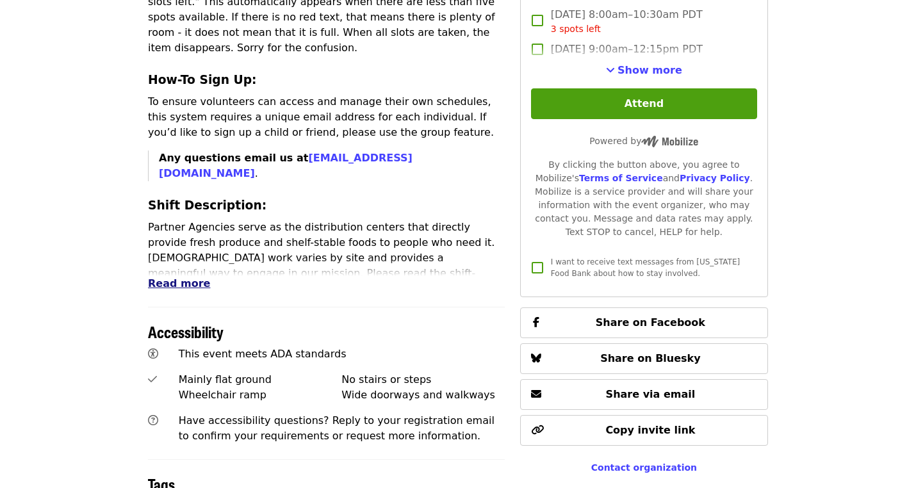
click at [181, 277] on span "Read more" at bounding box center [179, 283] width 62 height 12
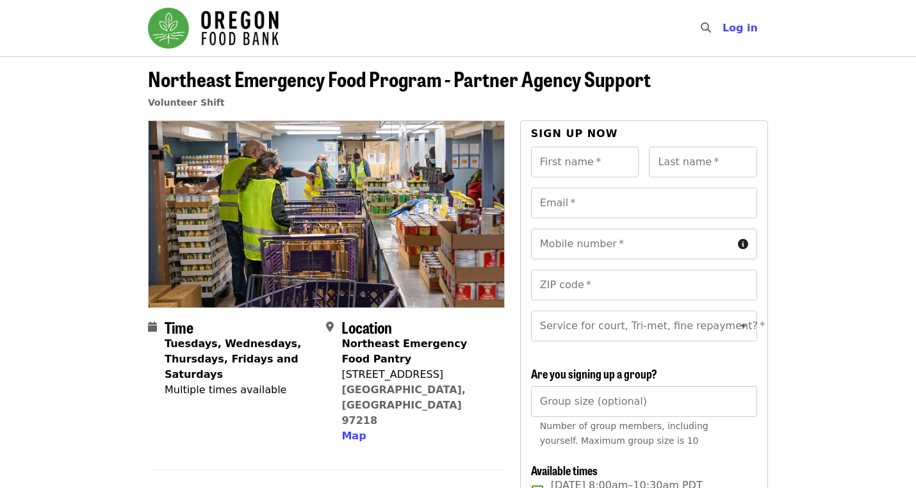
scroll to position [0, 0]
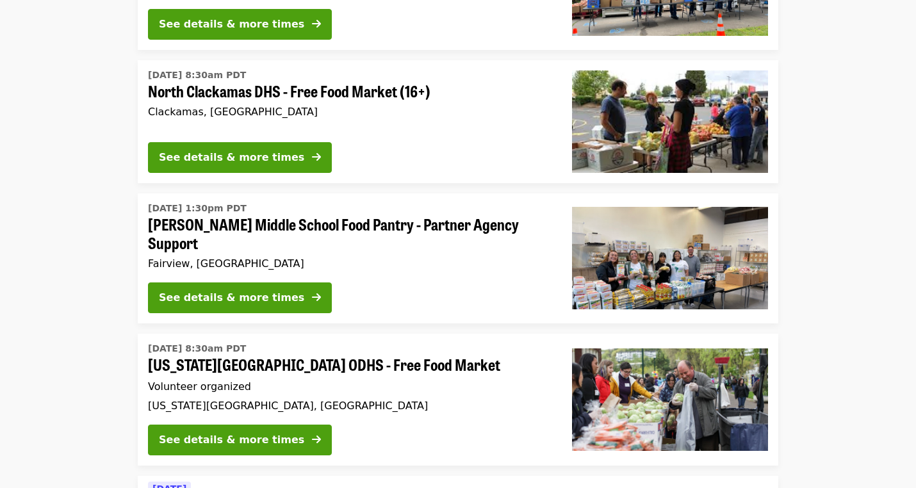
scroll to position [3610, 0]
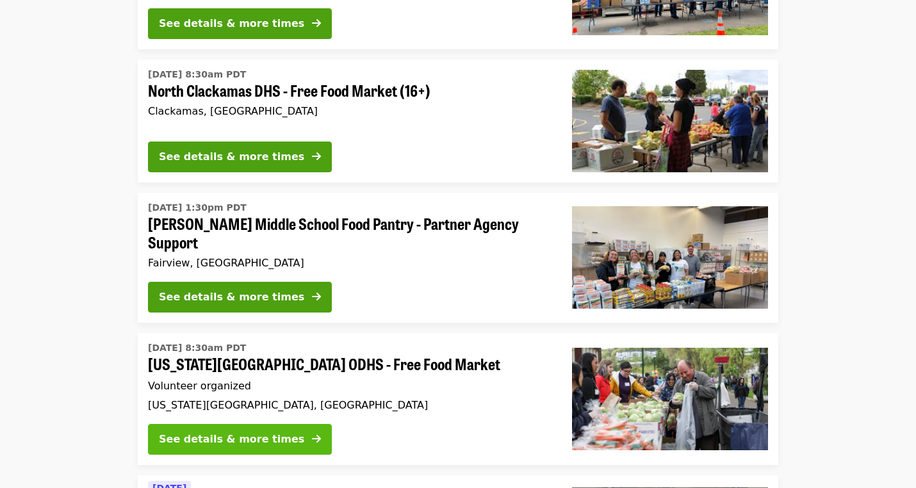
click at [277, 432] on div "See details & more times" at bounding box center [231, 439] width 145 height 15
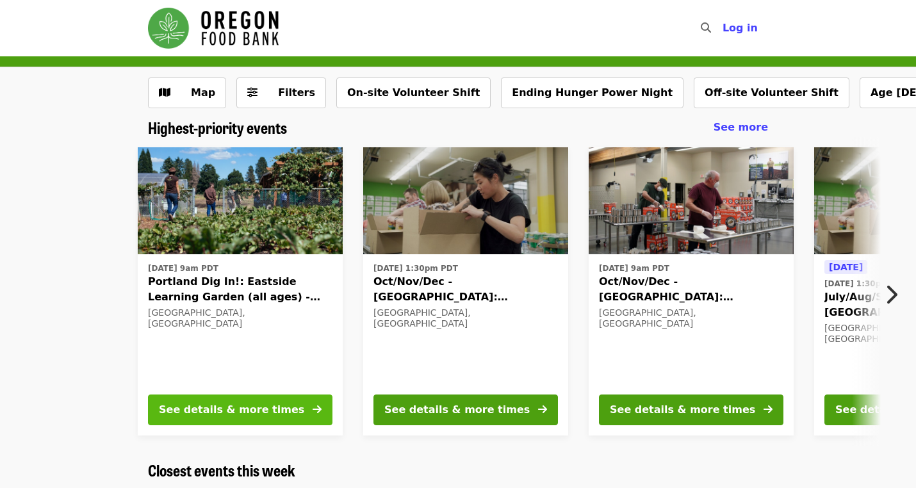
click at [264, 405] on div "See details & more times" at bounding box center [231, 409] width 145 height 15
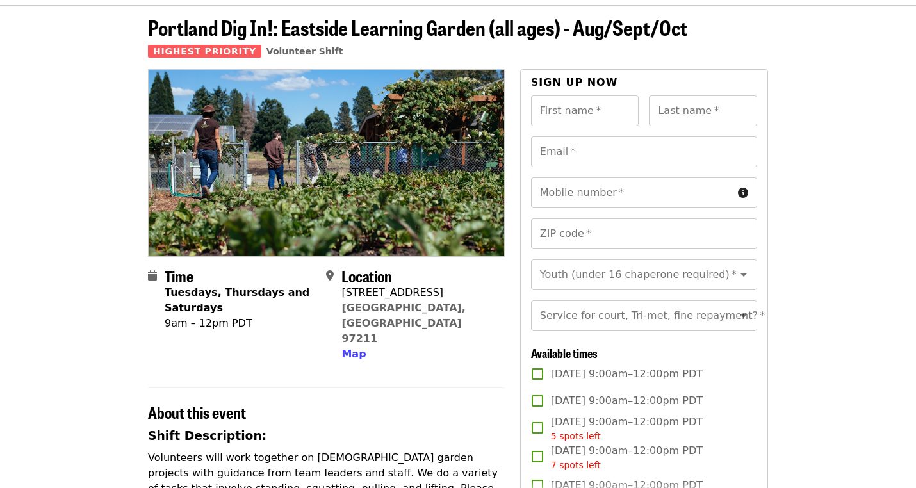
scroll to position [135, 0]
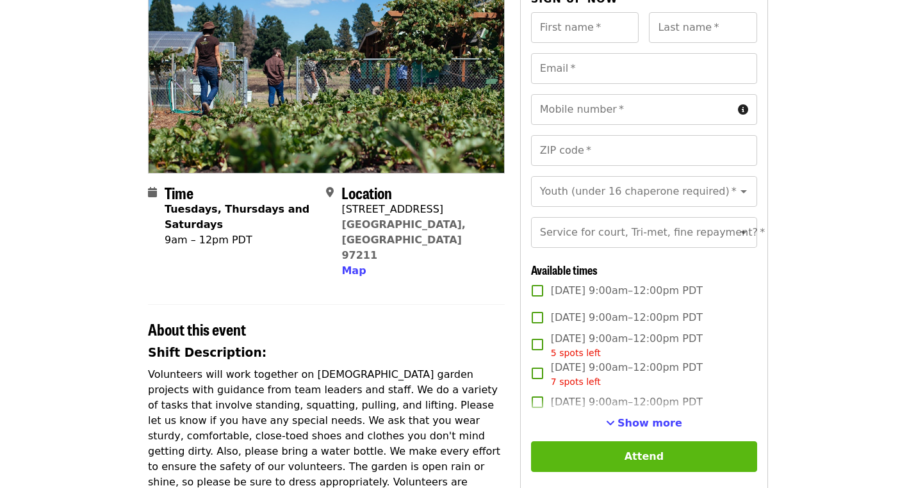
click at [609, 455] on button "Attend" at bounding box center [644, 457] width 226 height 31
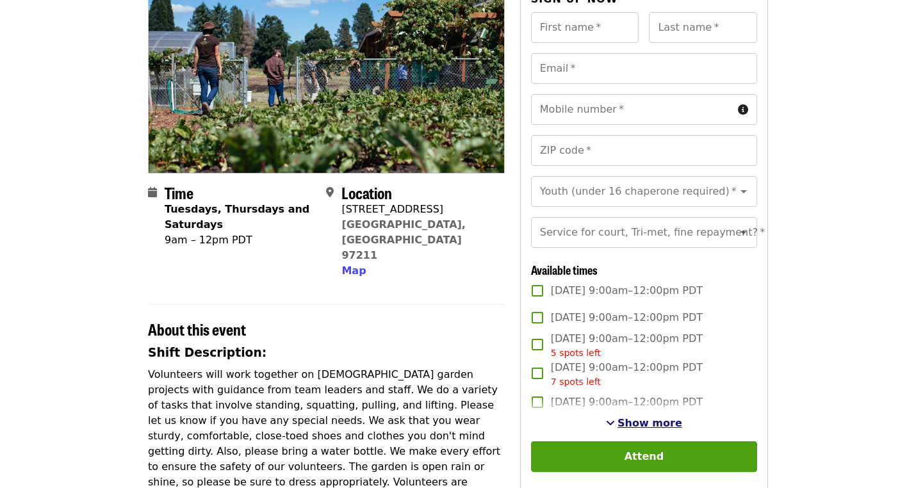
click at [652, 425] on span "Show more" at bounding box center [650, 423] width 65 height 12
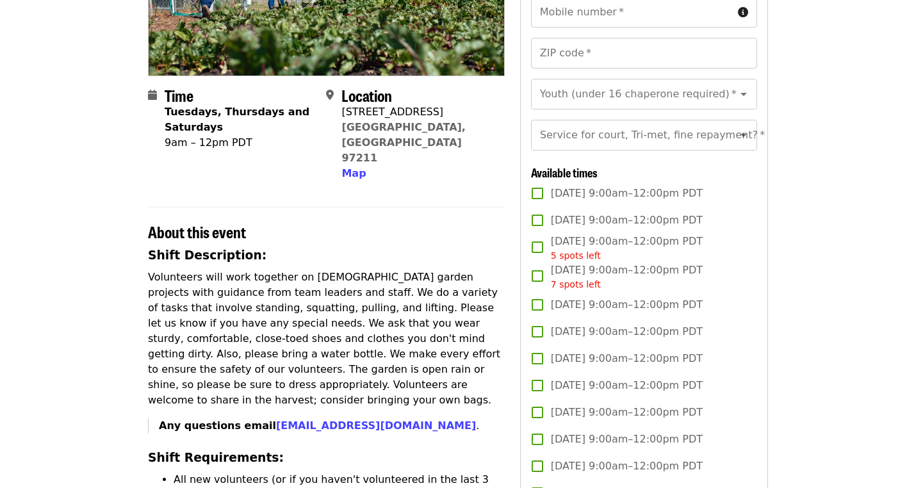
scroll to position [231, 0]
click at [356, 168] on span "Map" at bounding box center [354, 174] width 24 height 12
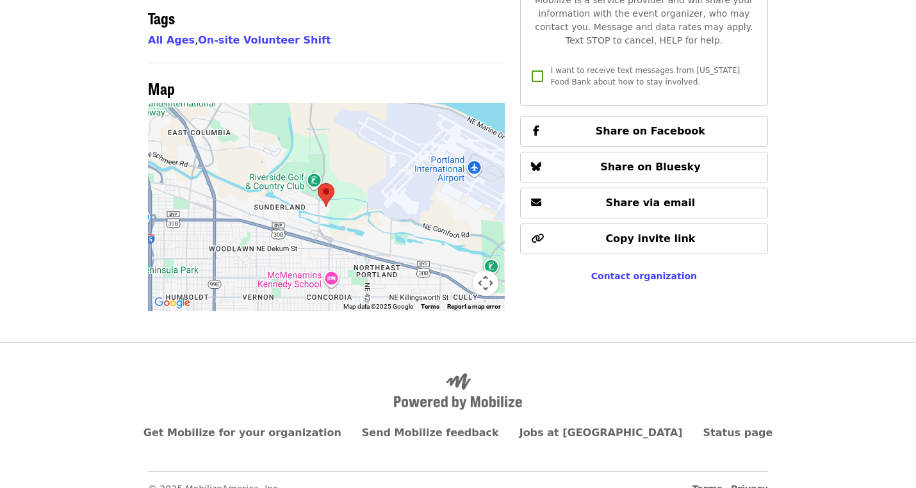
click at [483, 270] on button "Map camera controls" at bounding box center [486, 283] width 26 height 26
click at [450, 270] on button "Zoom out" at bounding box center [454, 283] width 26 height 26
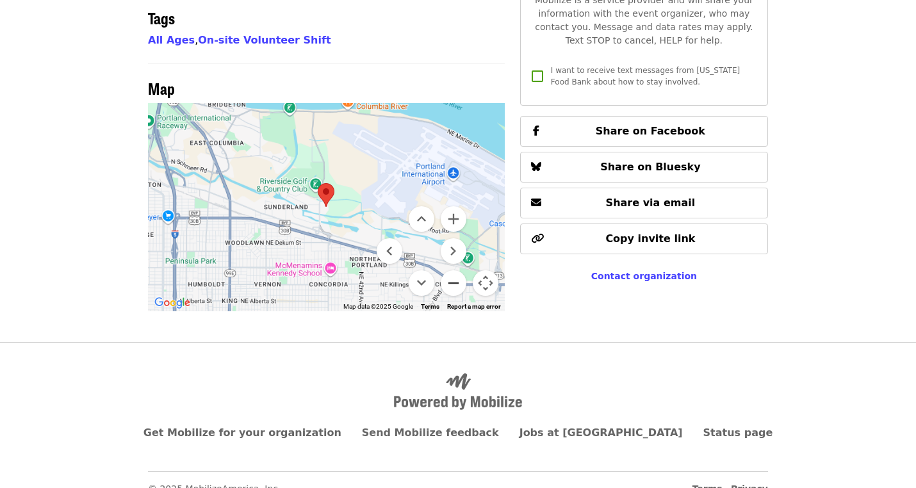
click at [450, 270] on button "Zoom out" at bounding box center [454, 283] width 26 height 26
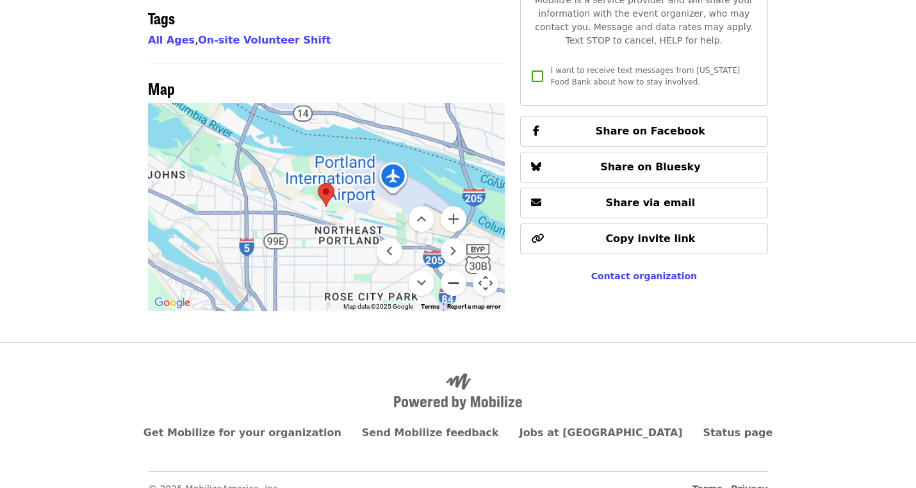
click at [450, 270] on button "Zoom out" at bounding box center [454, 283] width 26 height 26
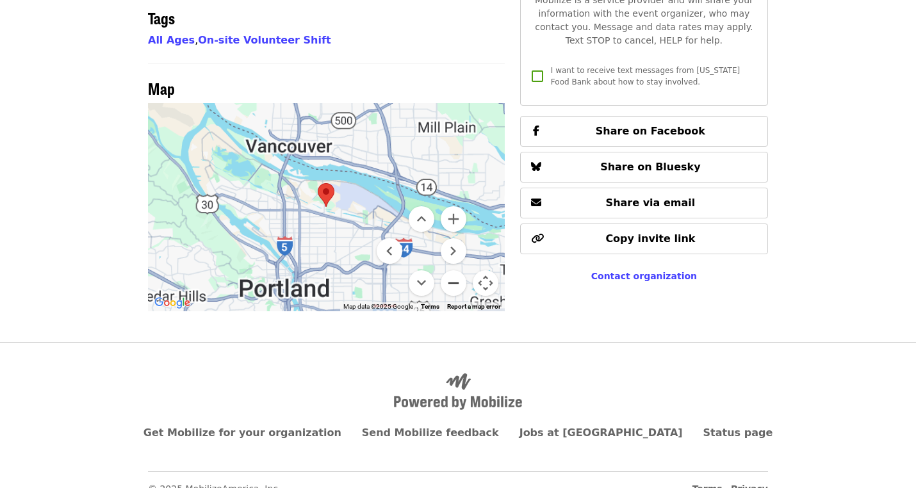
click at [450, 270] on button "Zoom out" at bounding box center [454, 283] width 26 height 26
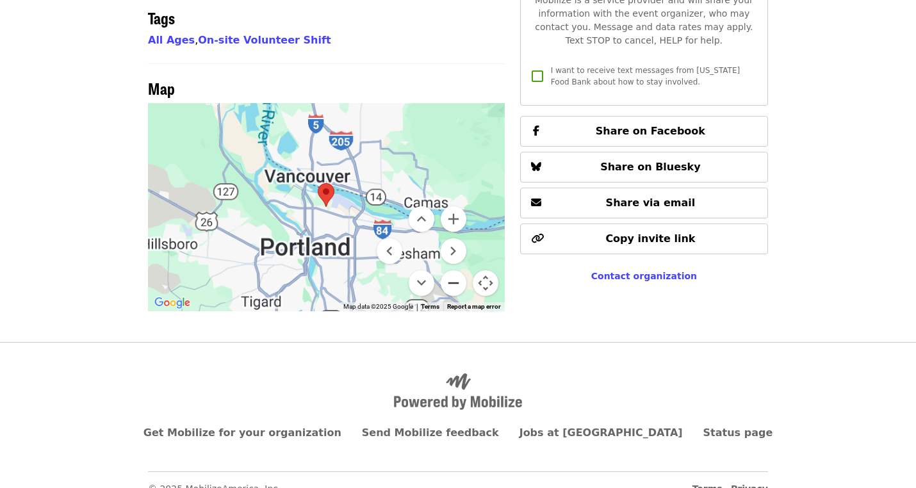
click at [450, 270] on button "Zoom out" at bounding box center [454, 283] width 26 height 26
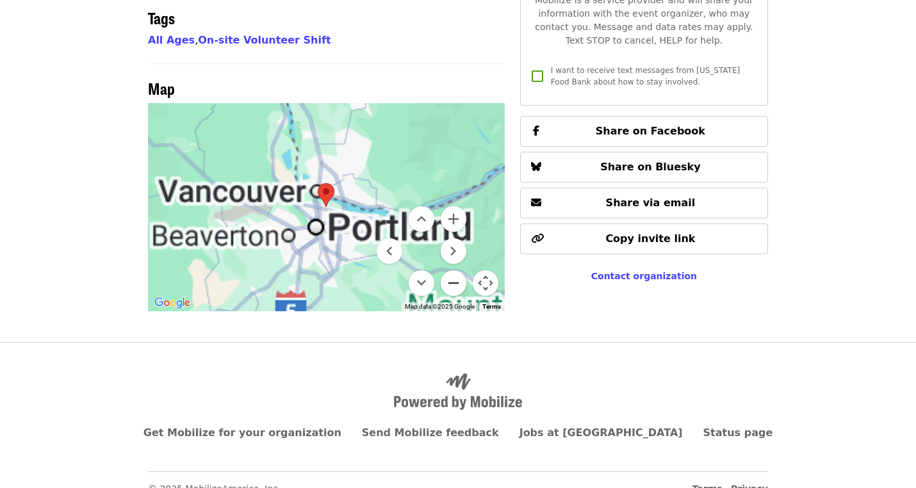
click at [450, 270] on button "Zoom out" at bounding box center [454, 283] width 26 height 26
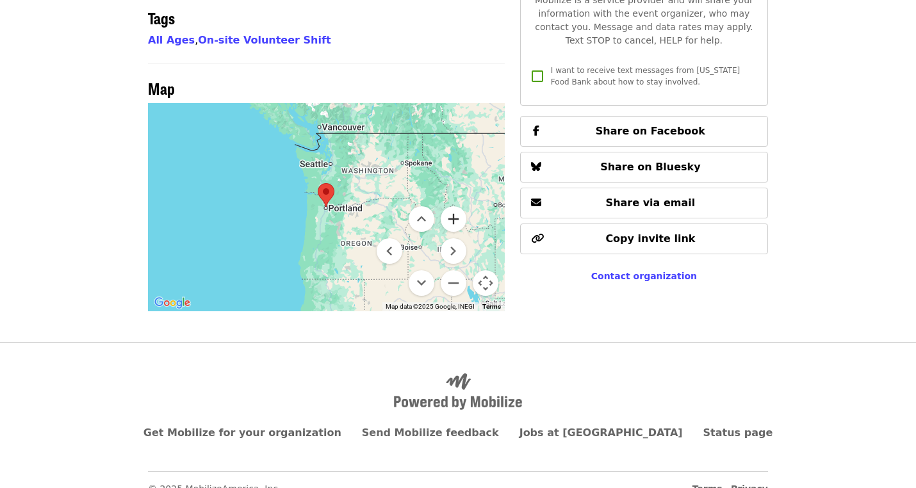
click at [458, 206] on button "Zoom in" at bounding box center [454, 219] width 26 height 26
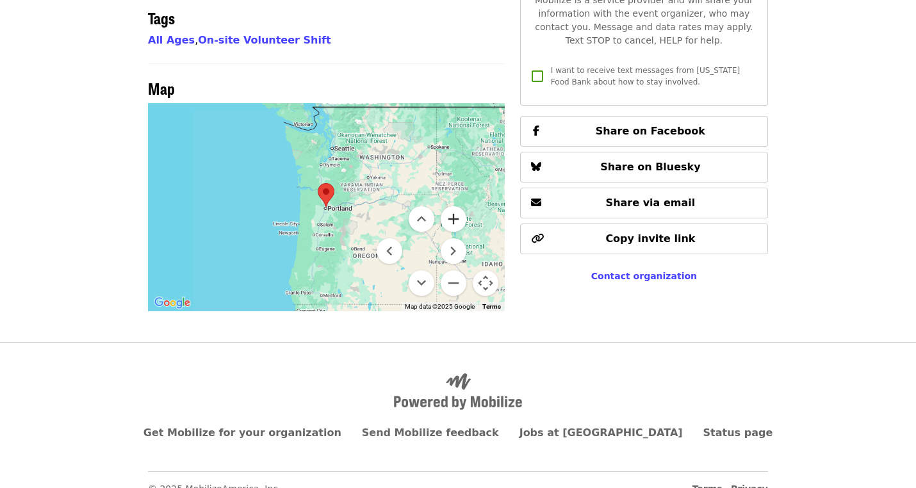
click at [458, 206] on button "Zoom in" at bounding box center [454, 219] width 26 height 26
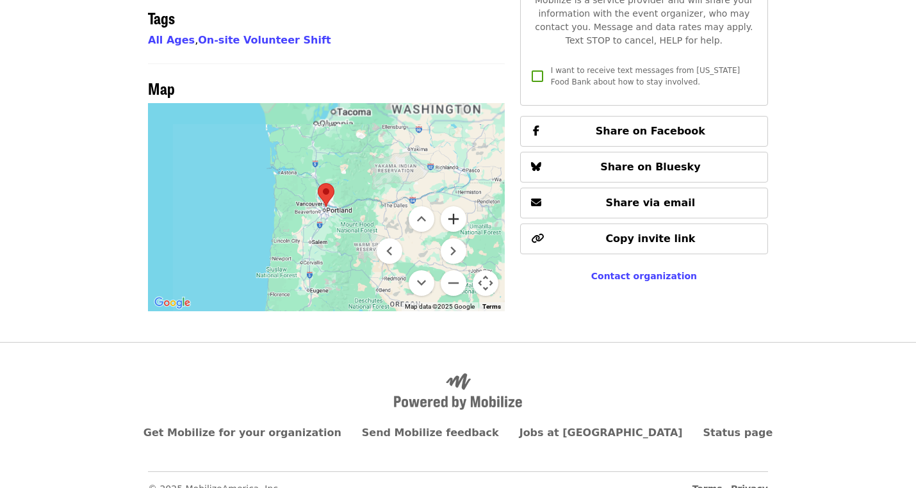
click at [458, 206] on button "Zoom in" at bounding box center [454, 219] width 26 height 26
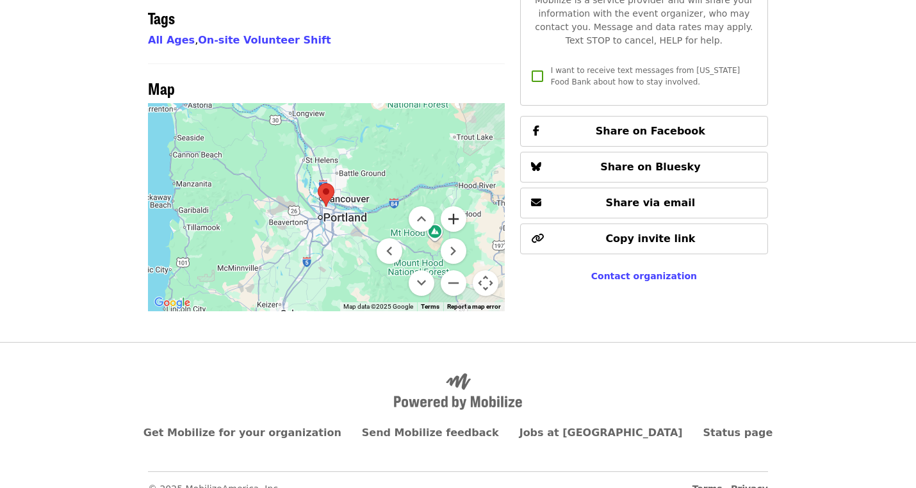
click at [458, 206] on button "Zoom in" at bounding box center [454, 219] width 26 height 26
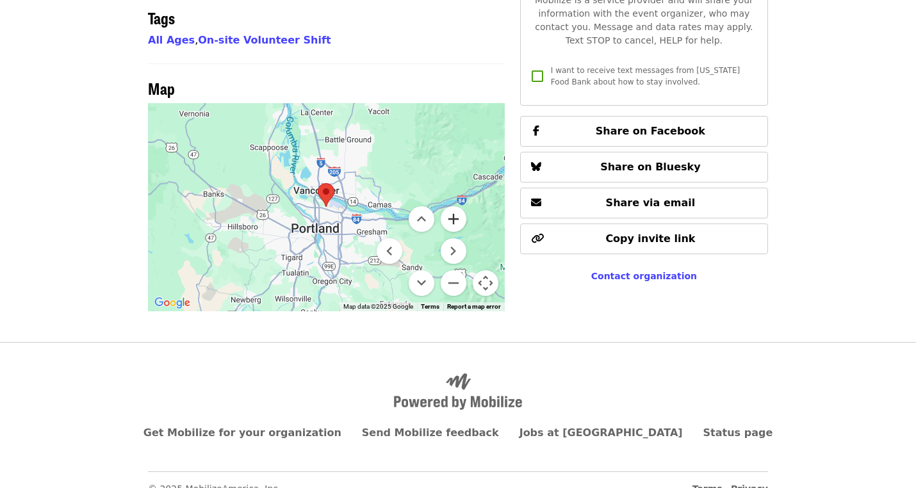
click at [458, 206] on button "Zoom in" at bounding box center [454, 219] width 26 height 26
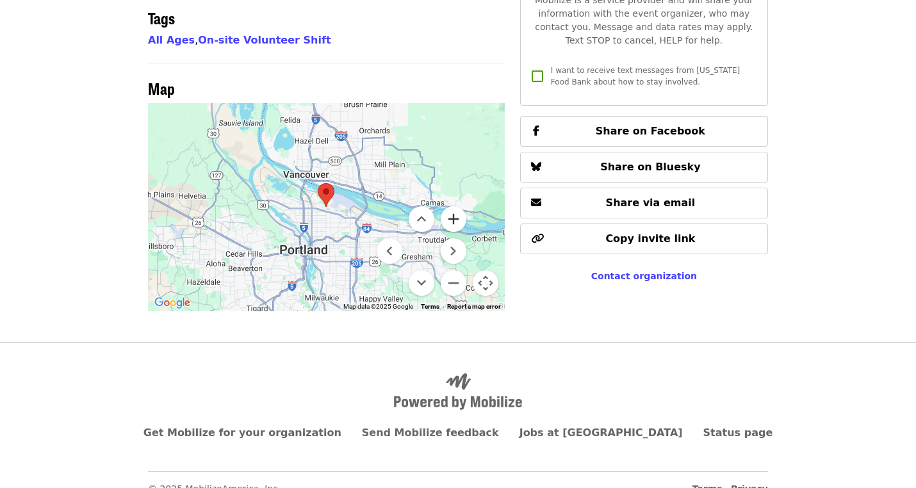
click at [458, 206] on button "Zoom in" at bounding box center [454, 219] width 26 height 26
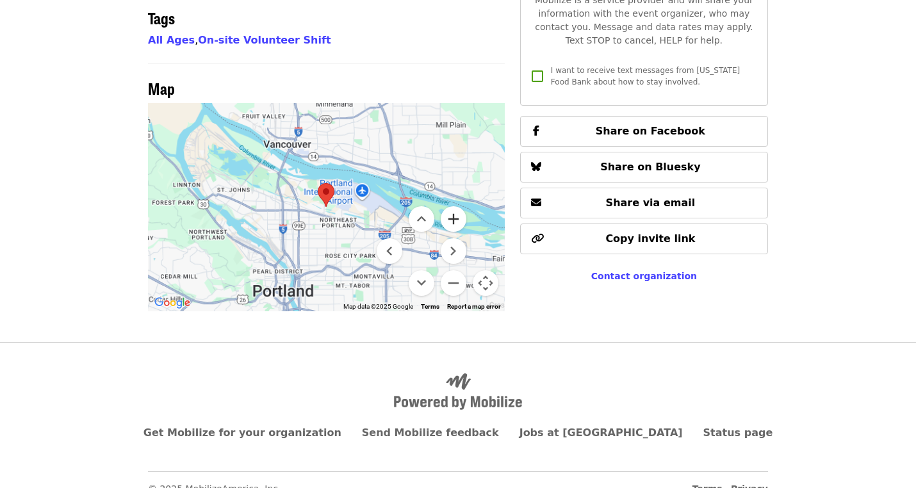
click at [458, 206] on button "Zoom in" at bounding box center [454, 219] width 26 height 26
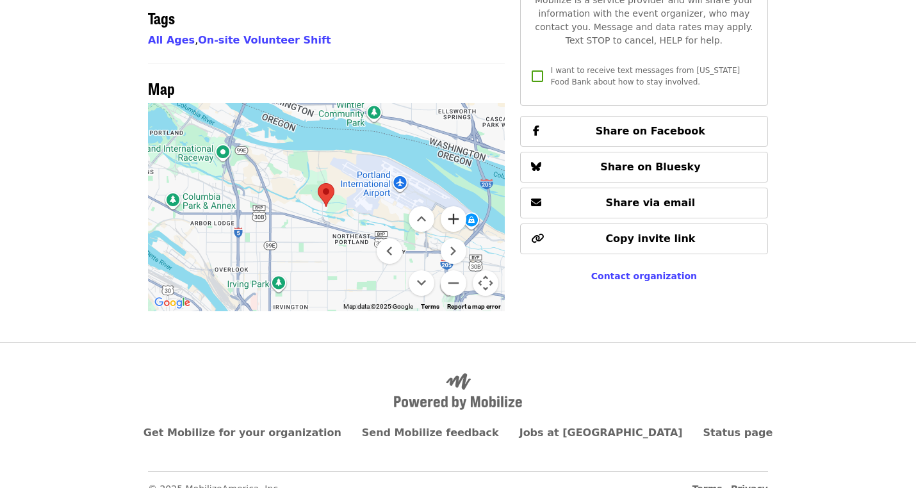
click at [459, 206] on button "Zoom in" at bounding box center [454, 219] width 26 height 26
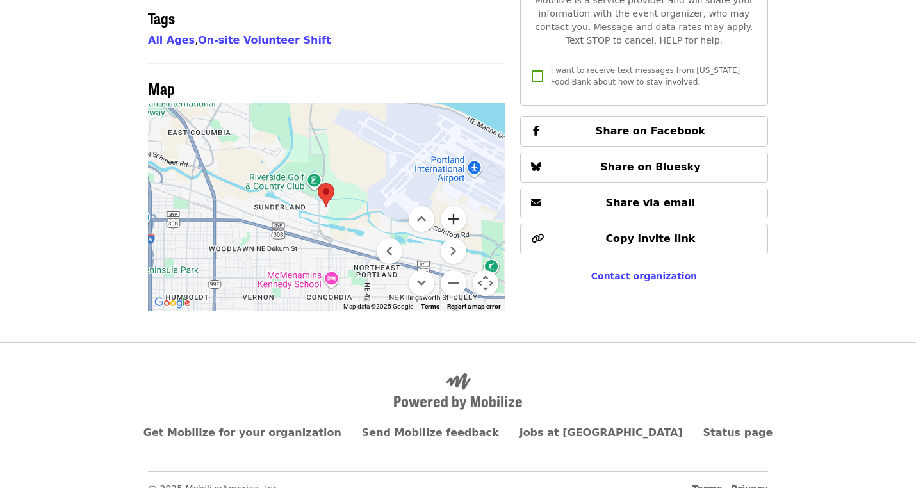
click at [459, 206] on button "Zoom in" at bounding box center [454, 219] width 26 height 26
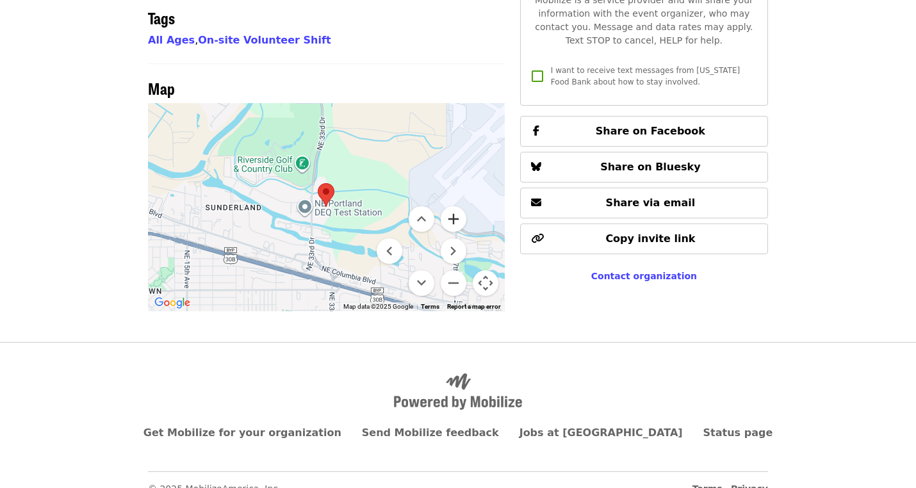
click at [458, 206] on button "Zoom in" at bounding box center [454, 219] width 26 height 26
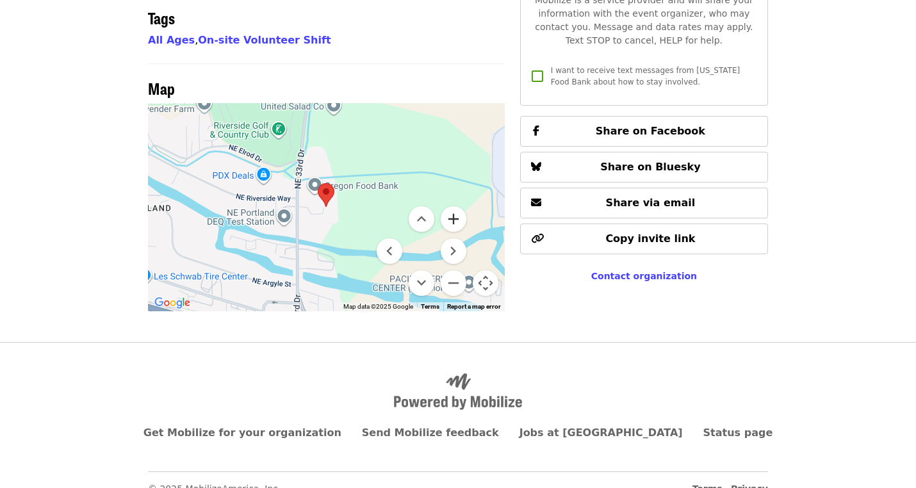
click at [458, 206] on button "Zoom in" at bounding box center [454, 219] width 26 height 26
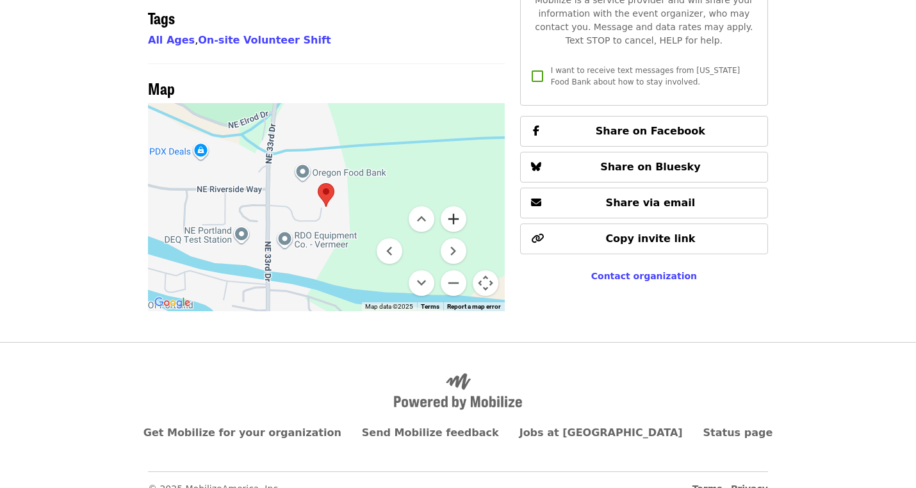
click at [459, 206] on button "Zoom in" at bounding box center [454, 219] width 26 height 26
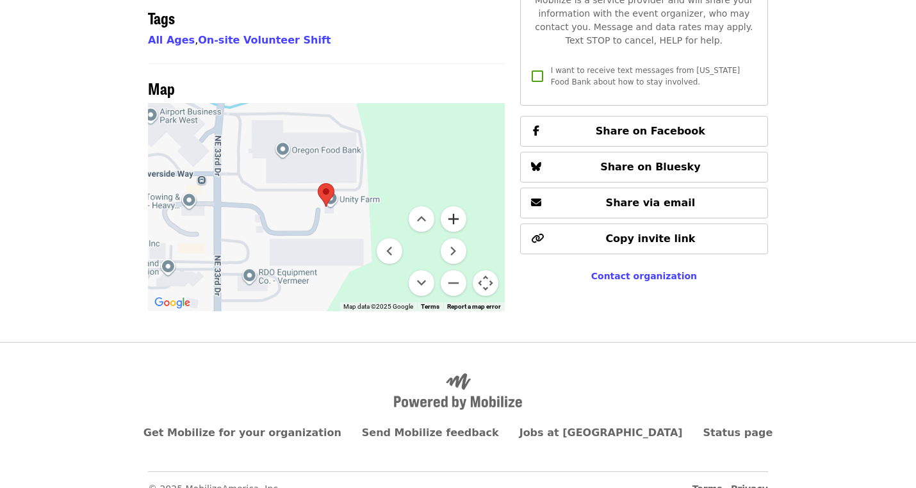
click at [459, 206] on button "Zoom in" at bounding box center [454, 219] width 26 height 26
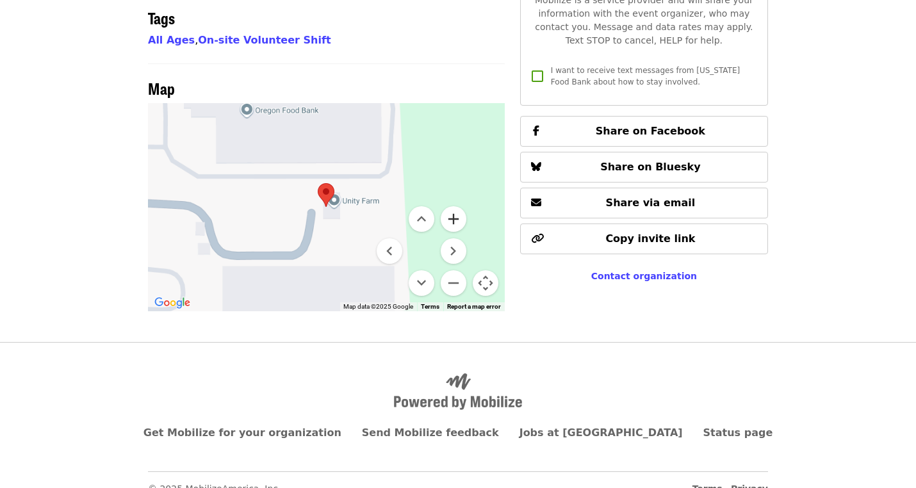
click at [459, 206] on button "Zoom in" at bounding box center [454, 219] width 26 height 26
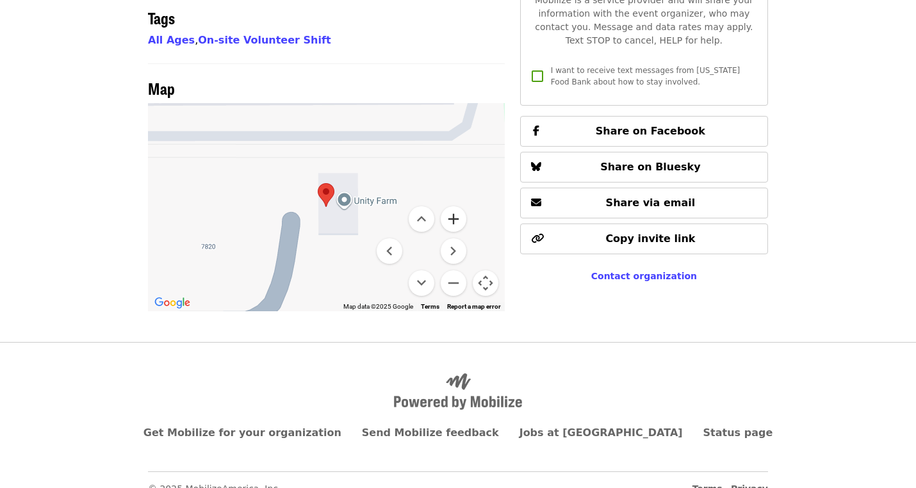
click at [459, 206] on button "Zoom in" at bounding box center [454, 219] width 26 height 26
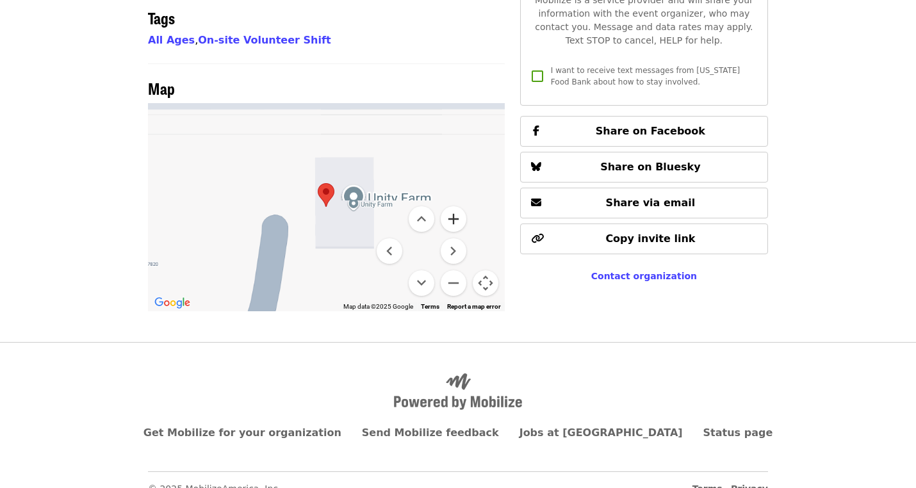
click at [459, 206] on button "Zoom in" at bounding box center [454, 219] width 26 height 26
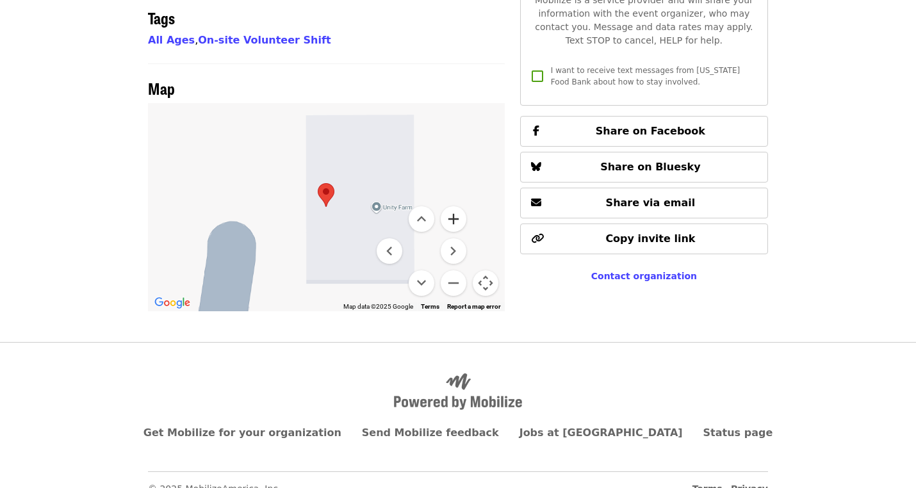
click at [459, 206] on button "Zoom in" at bounding box center [454, 219] width 26 height 26
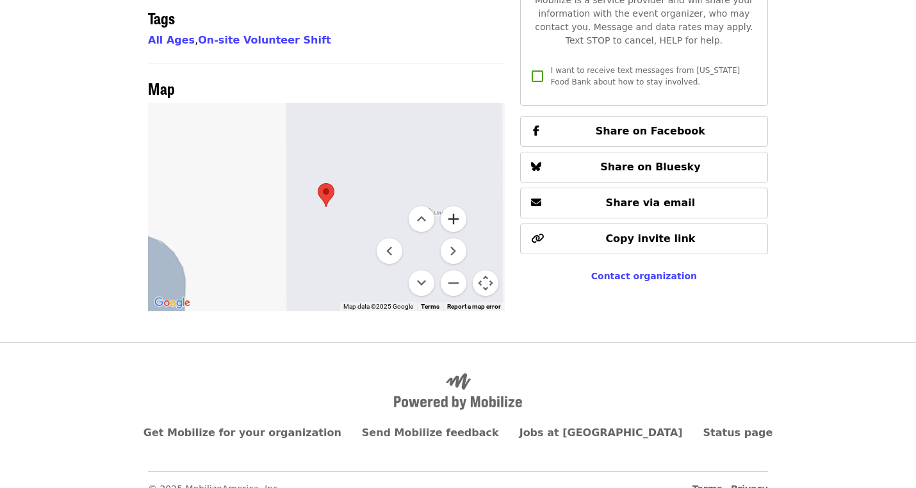
click at [459, 206] on button "Zoom in" at bounding box center [454, 219] width 26 height 26
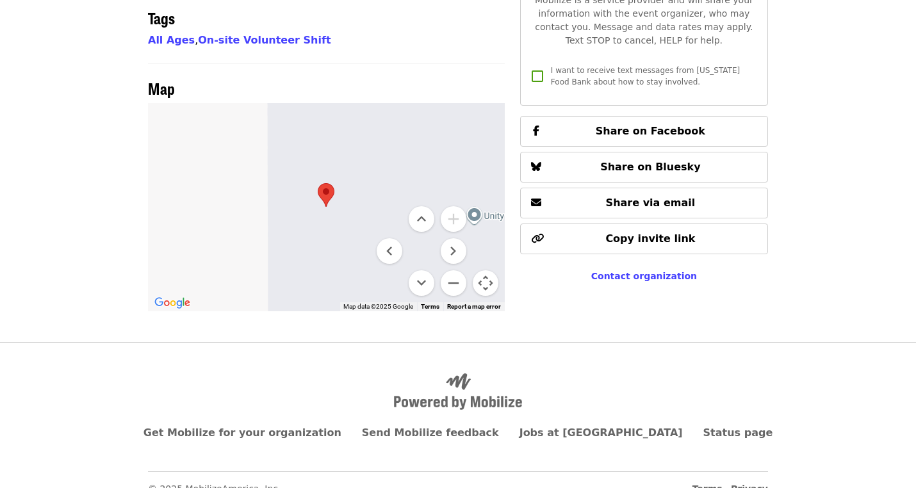
click at [493, 270] on button "Map camera controls" at bounding box center [486, 283] width 26 height 26
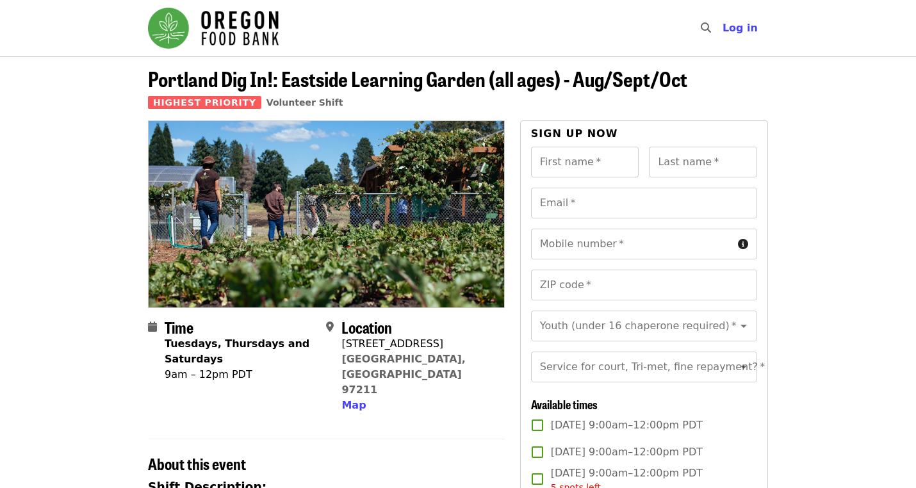
scroll to position [0, 0]
click at [745, 28] on span "Log in" at bounding box center [740, 28] width 35 height 12
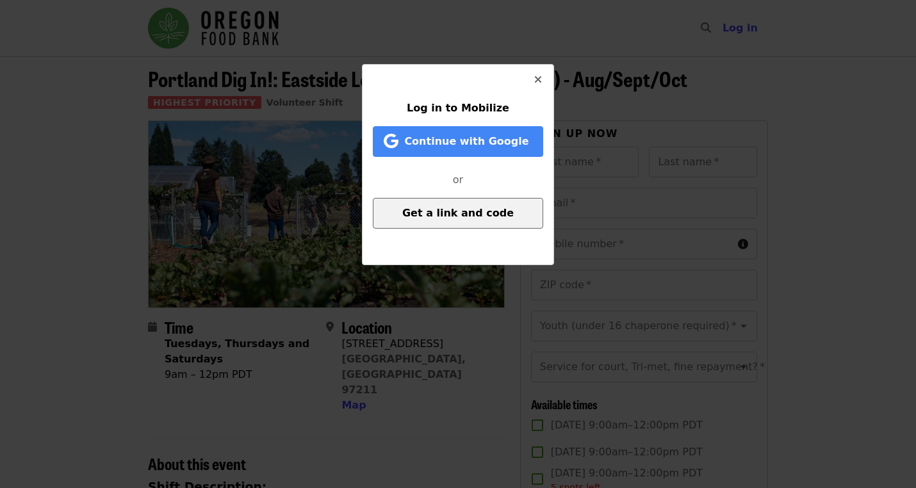
click at [458, 223] on button "Get a link and code" at bounding box center [458, 213] width 170 height 31
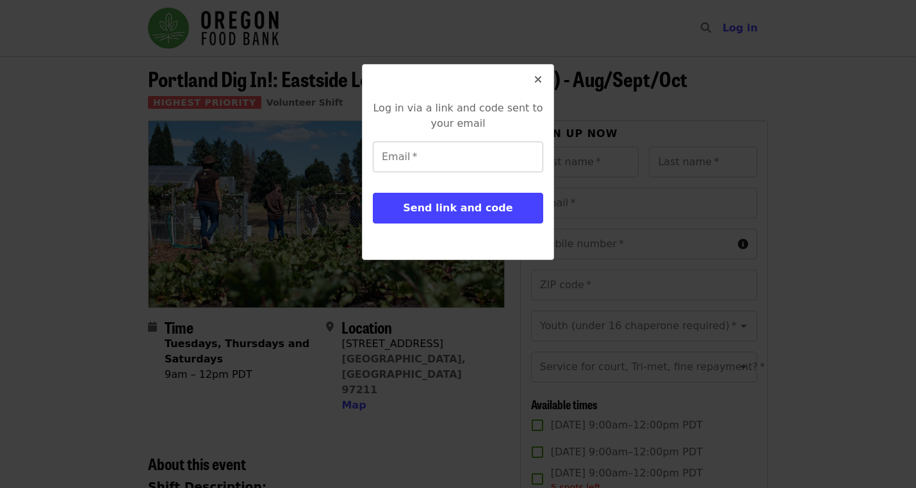
click at [386, 159] on input "Email   *" at bounding box center [458, 157] width 170 height 31
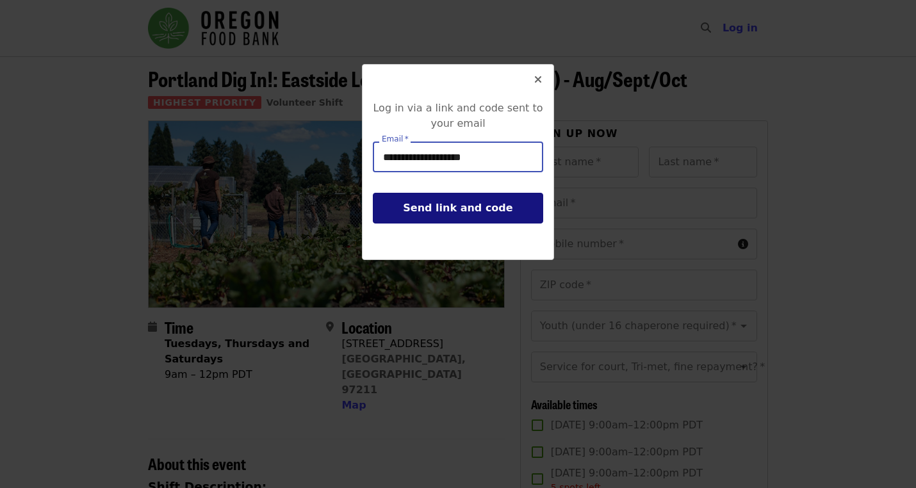
type input "**********"
click at [427, 211] on span "Send link and code" at bounding box center [458, 208] width 110 height 12
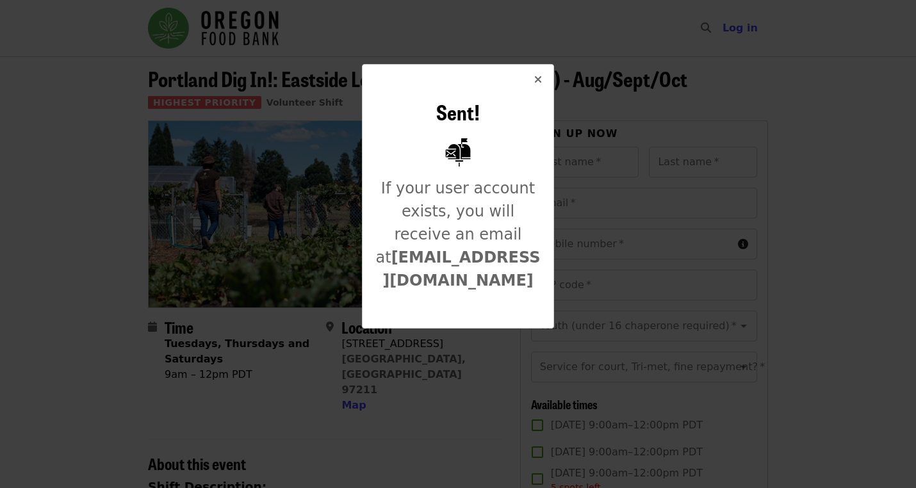
click at [543, 78] on button "Close" at bounding box center [538, 80] width 31 height 31
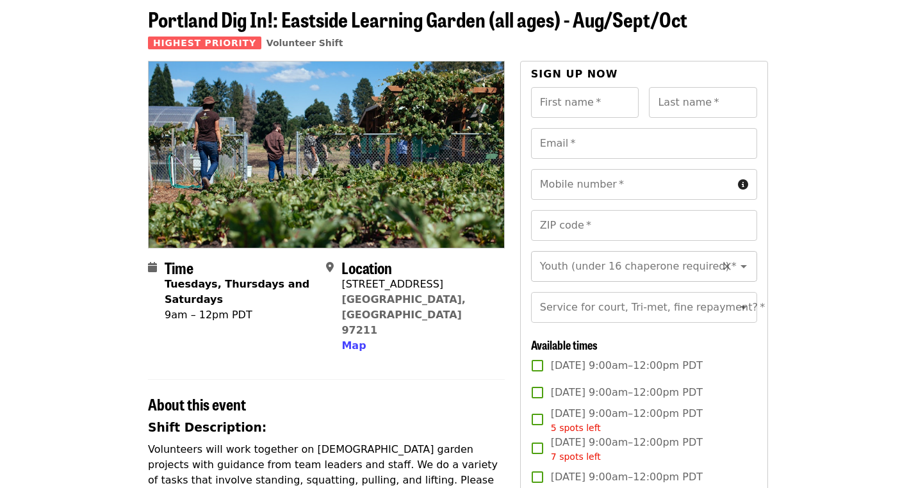
scroll to position [54, 0]
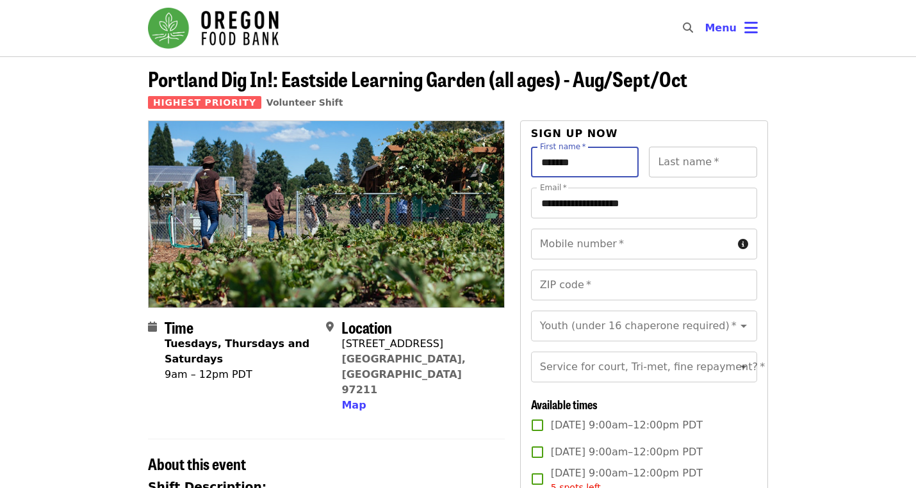
type input "*******"
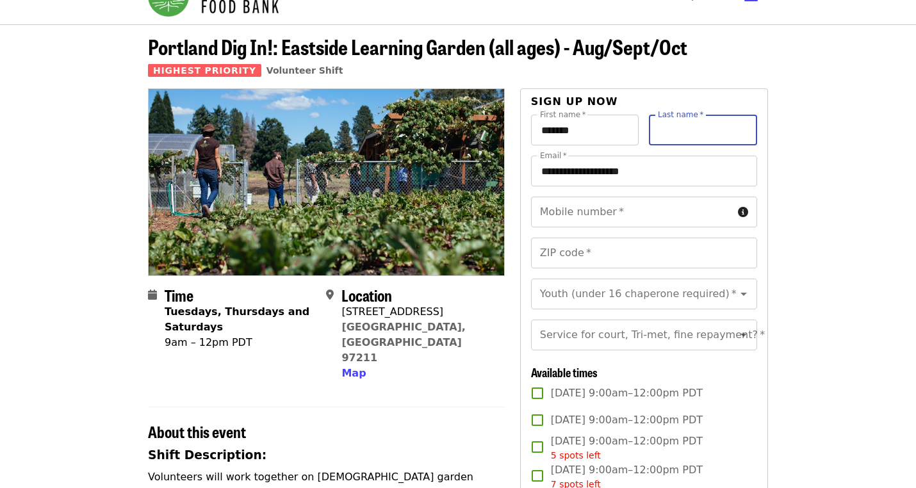
scroll to position [35, 0]
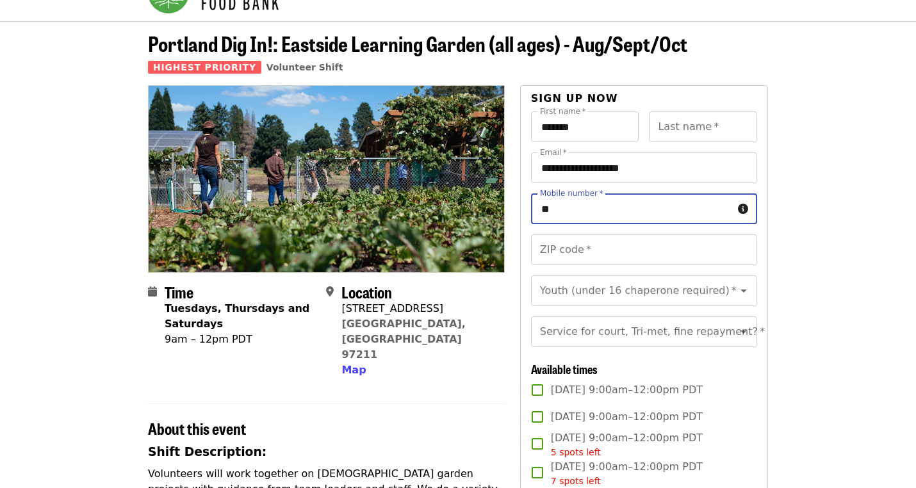
type input "*"
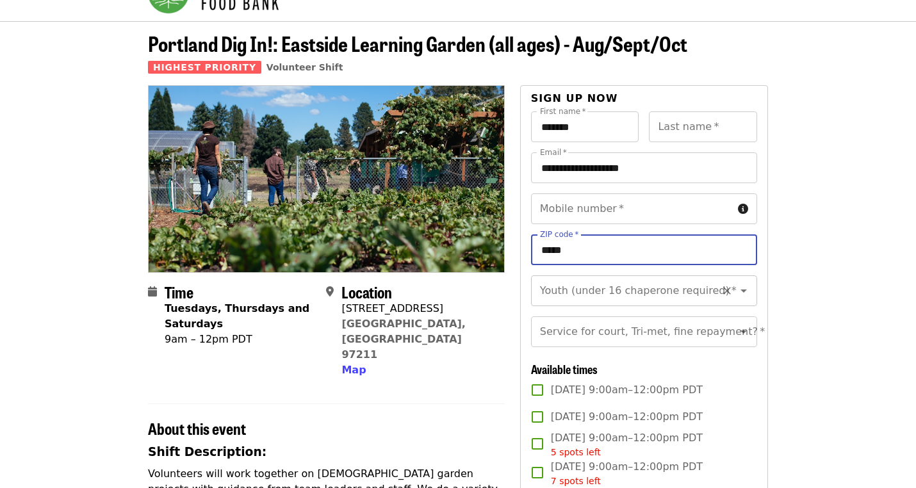
type input "*****"
click at [638, 295] on input "Youth (under 16 chaperone required)   *" at bounding box center [628, 291] width 174 height 24
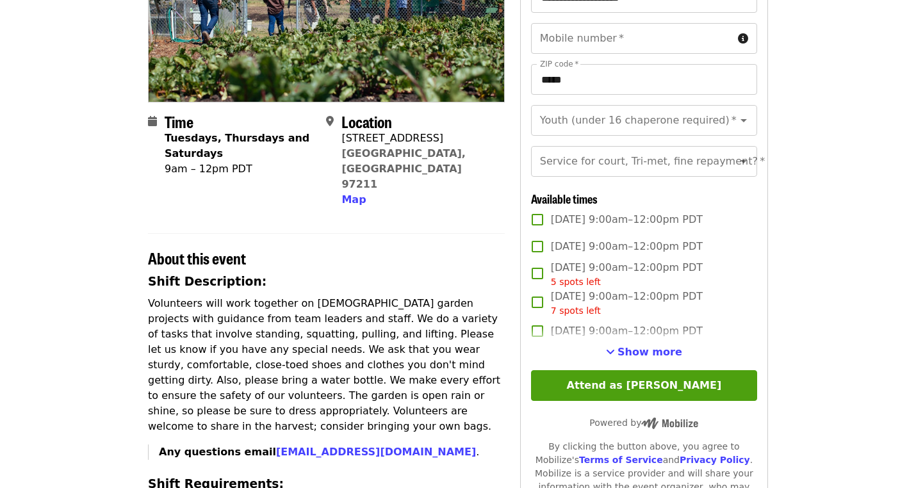
scroll to position [207, 0]
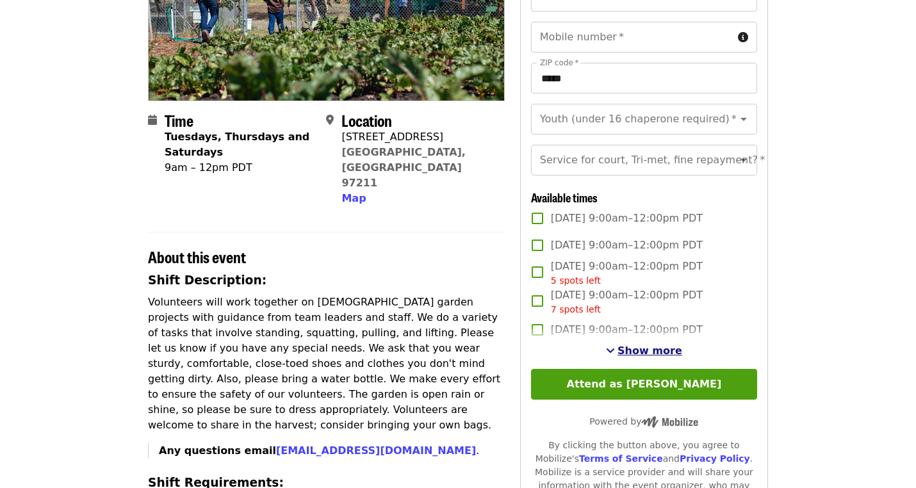
click at [671, 352] on span "Show more" at bounding box center [650, 351] width 65 height 12
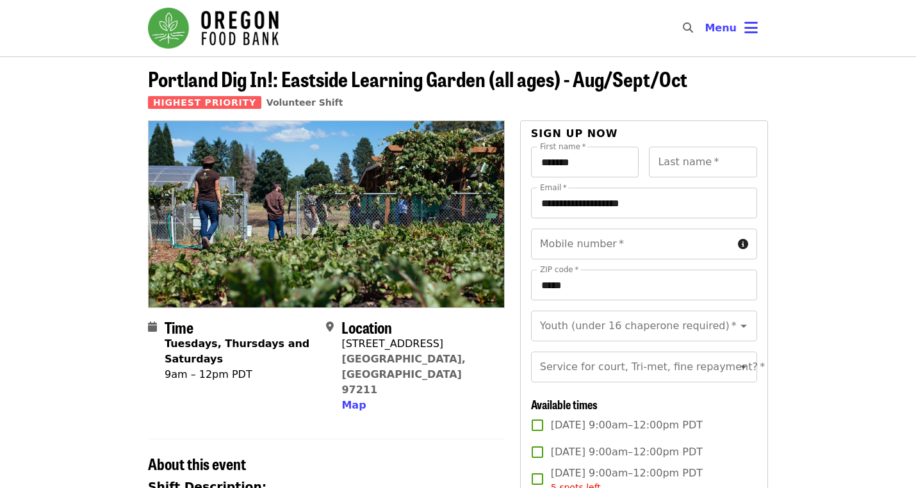
scroll to position [0, 0]
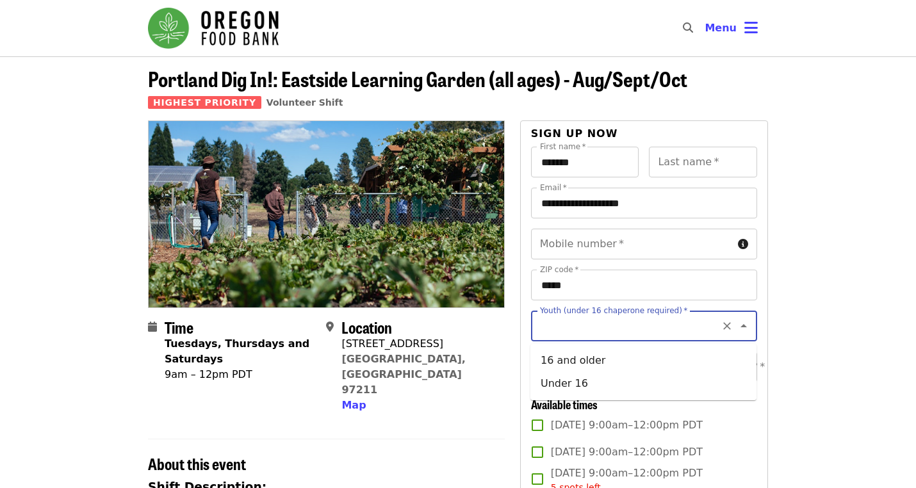
click at [682, 324] on input "Youth (under 16 chaperone required)   *" at bounding box center [628, 326] width 174 height 24
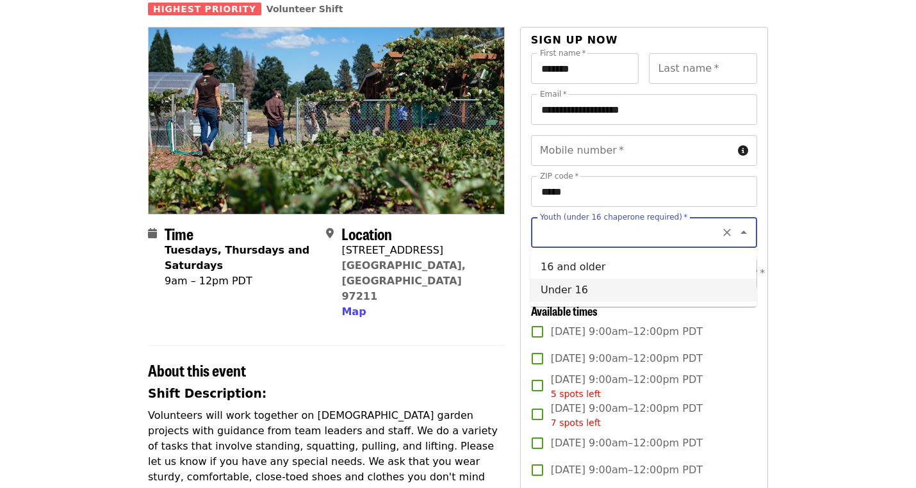
scroll to position [125, 0]
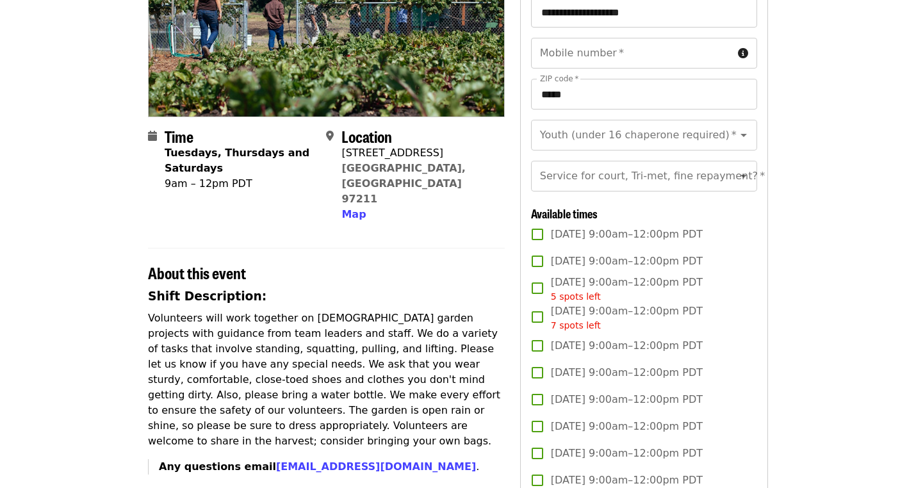
scroll to position [220, 0]
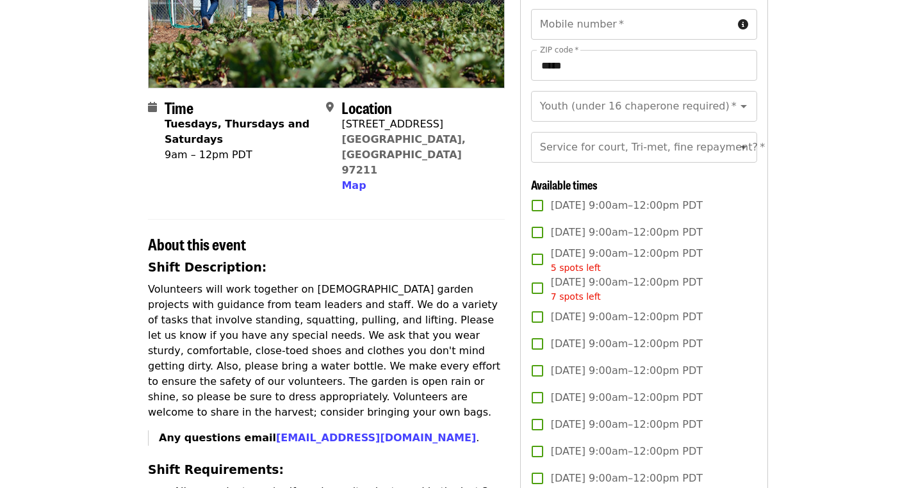
drag, startPoint x: 860, startPoint y: 190, endPoint x: 787, endPoint y: 246, distance: 91.9
click at [789, 243] on article "Portland Dig In!: Eastside Learning Garden (all ages) - Aug/Sept/Oct Highest Pr…" at bounding box center [458, 454] width 916 height 1234
click at [787, 246] on article "Portland Dig In!: Eastside Learning Garden (all ages) - Aug/Sept/Oct Highest Pr…" at bounding box center [458, 454] width 916 height 1234
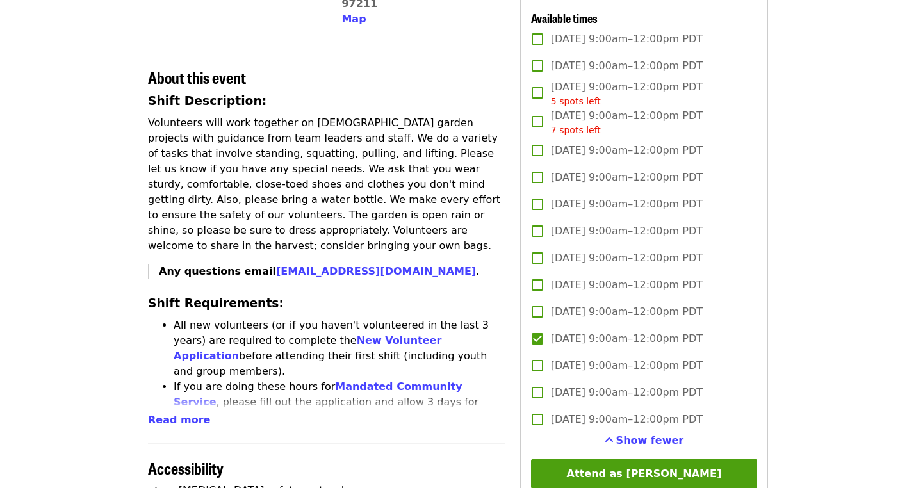
scroll to position [392, 0]
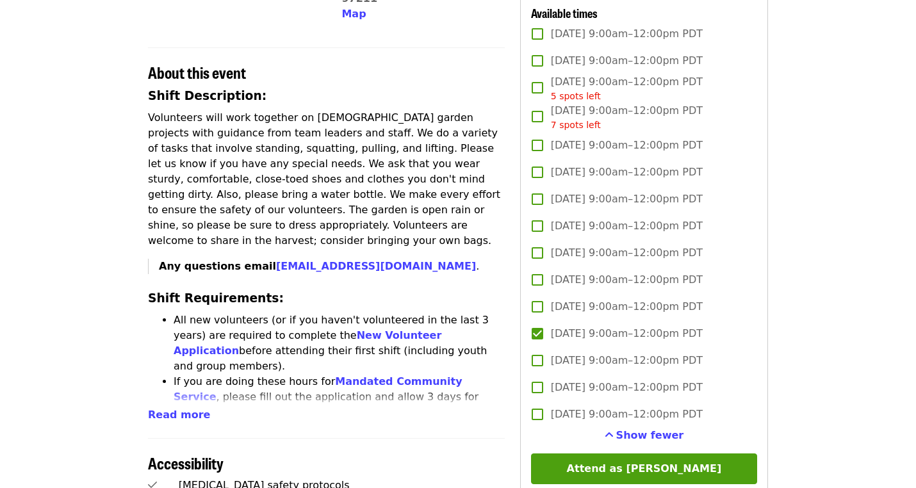
drag, startPoint x: 781, startPoint y: 246, endPoint x: 712, endPoint y: 246, distance: 69.2
click at [712, 246] on article "Portland Dig In!: Eastside Learning Garden (all ages) - Aug/Sept/Oct Highest Pr…" at bounding box center [458, 282] width 916 height 1234
